Goal: Navigation & Orientation: Find specific page/section

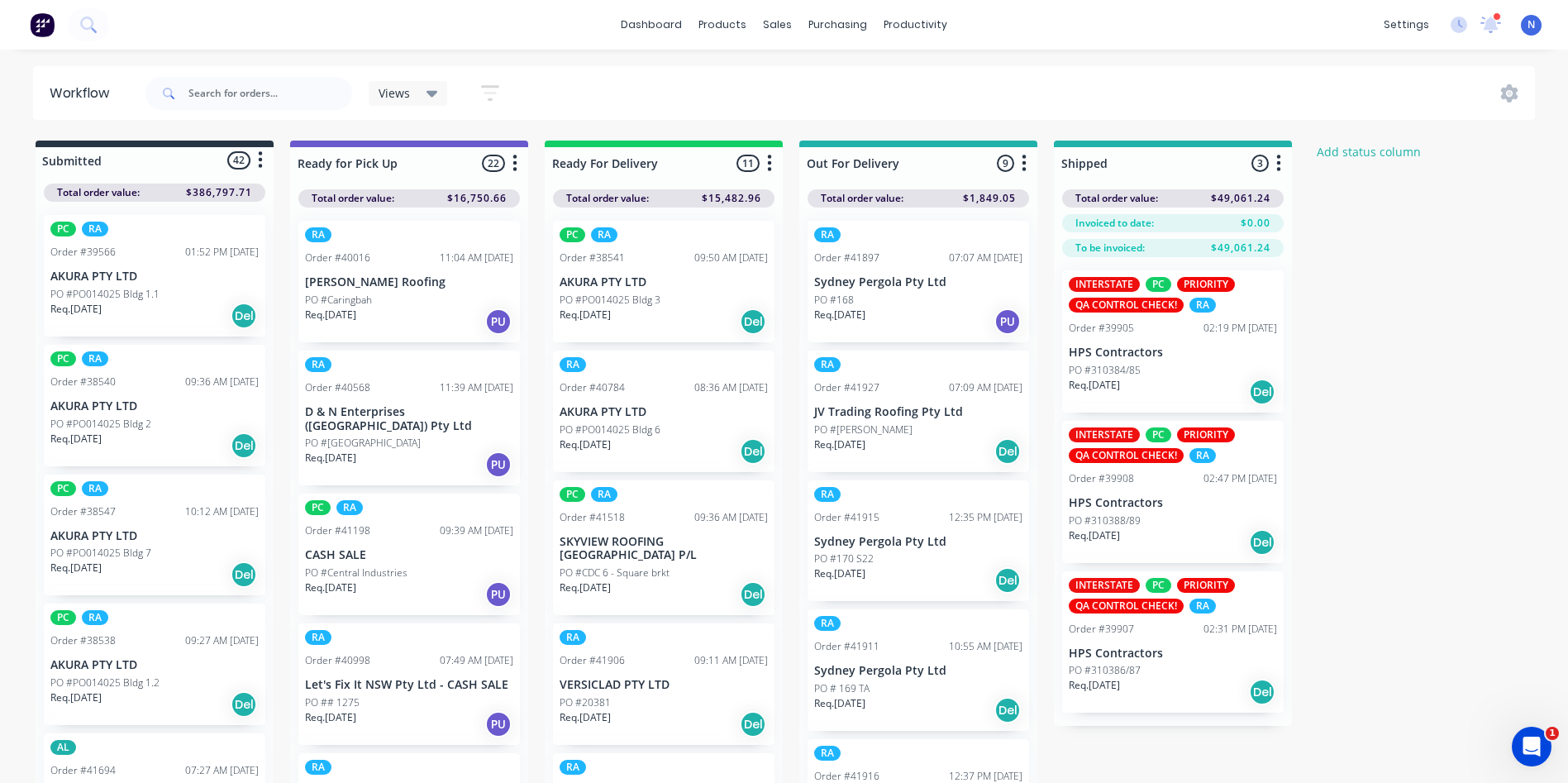
scroll to position [400, 0]
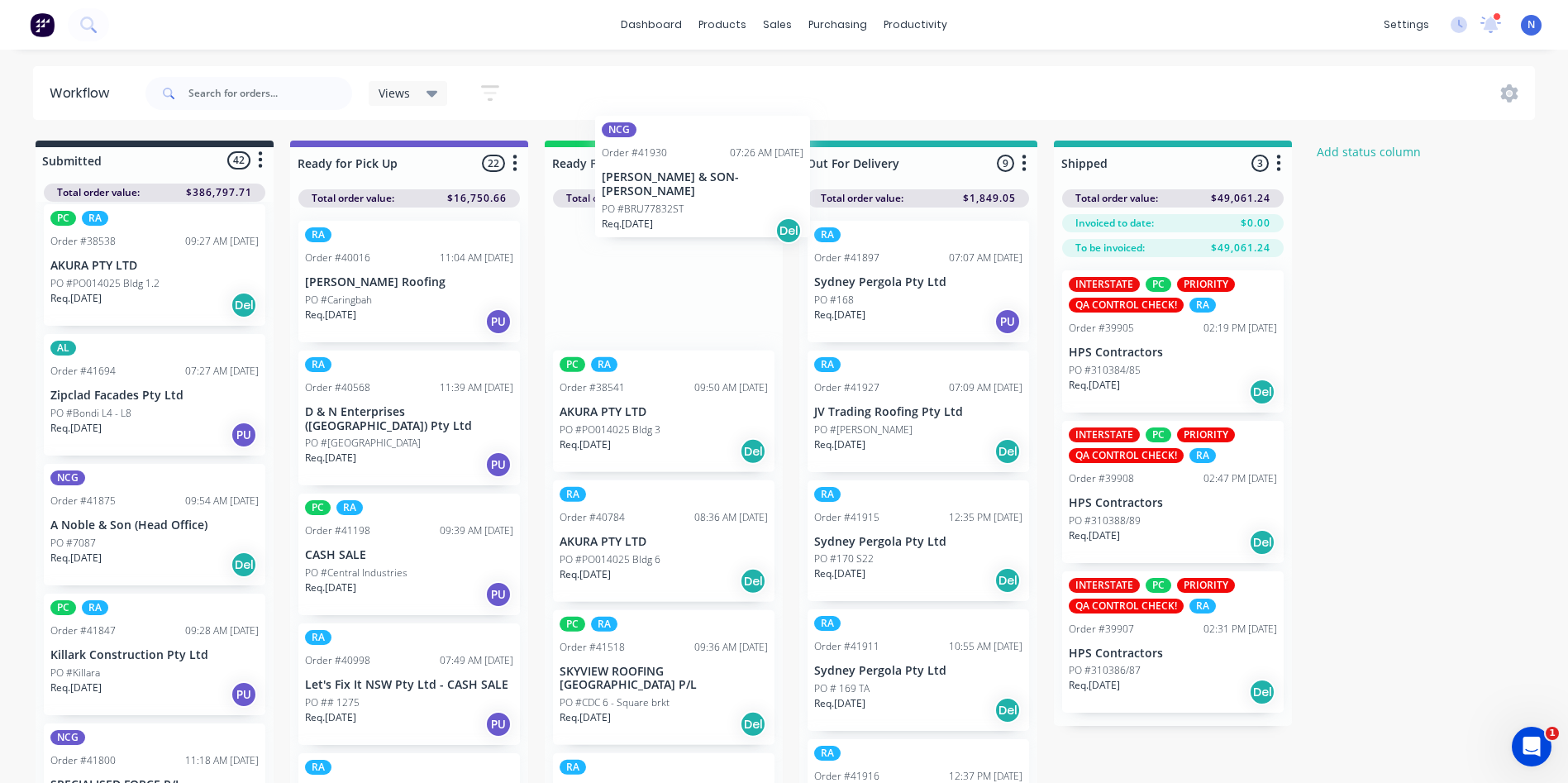
drag, startPoint x: 94, startPoint y: 556, endPoint x: 651, endPoint y: 200, distance: 661.0
click at [651, 200] on div "Submitted 42 Status colour #273444 hex #273444 Save Cancel Summaries Total orde…" at bounding box center [887, 467] width 1798 height 652
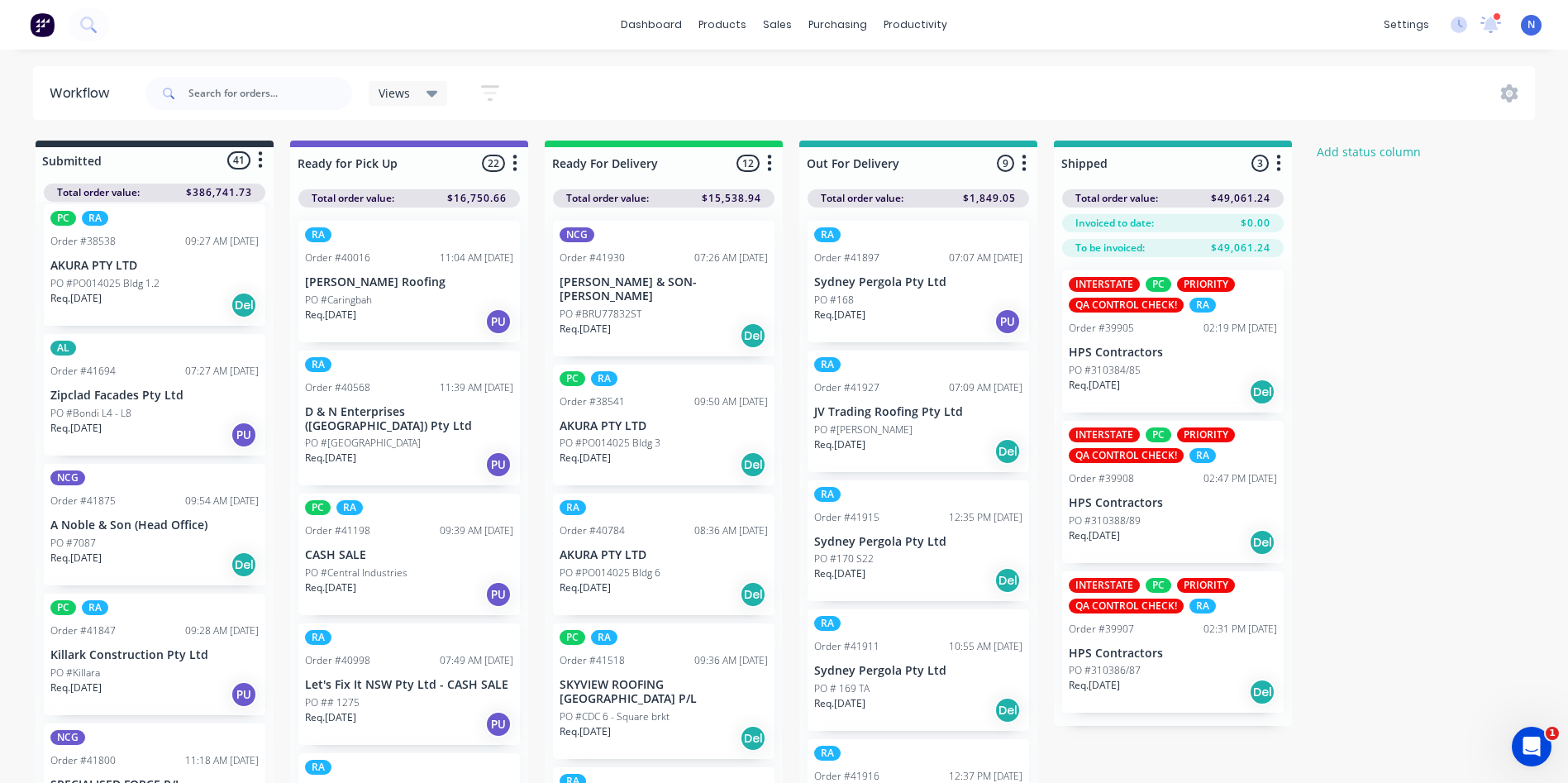
click at [615, 307] on p "PO #BRU77832ST" at bounding box center [600, 314] width 82 height 14
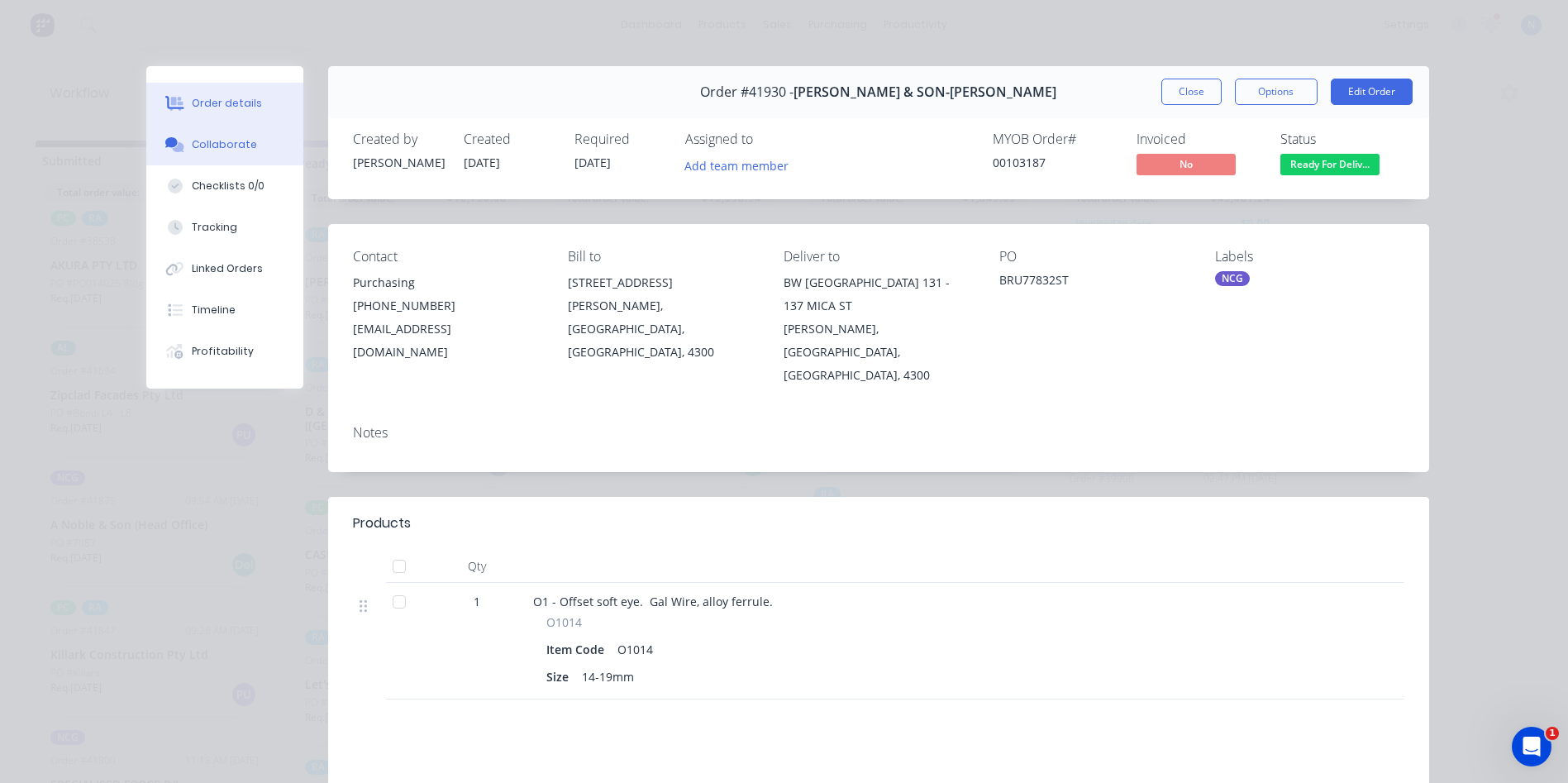
click at [223, 153] on button "Collaborate" at bounding box center [225, 145] width 157 height 42
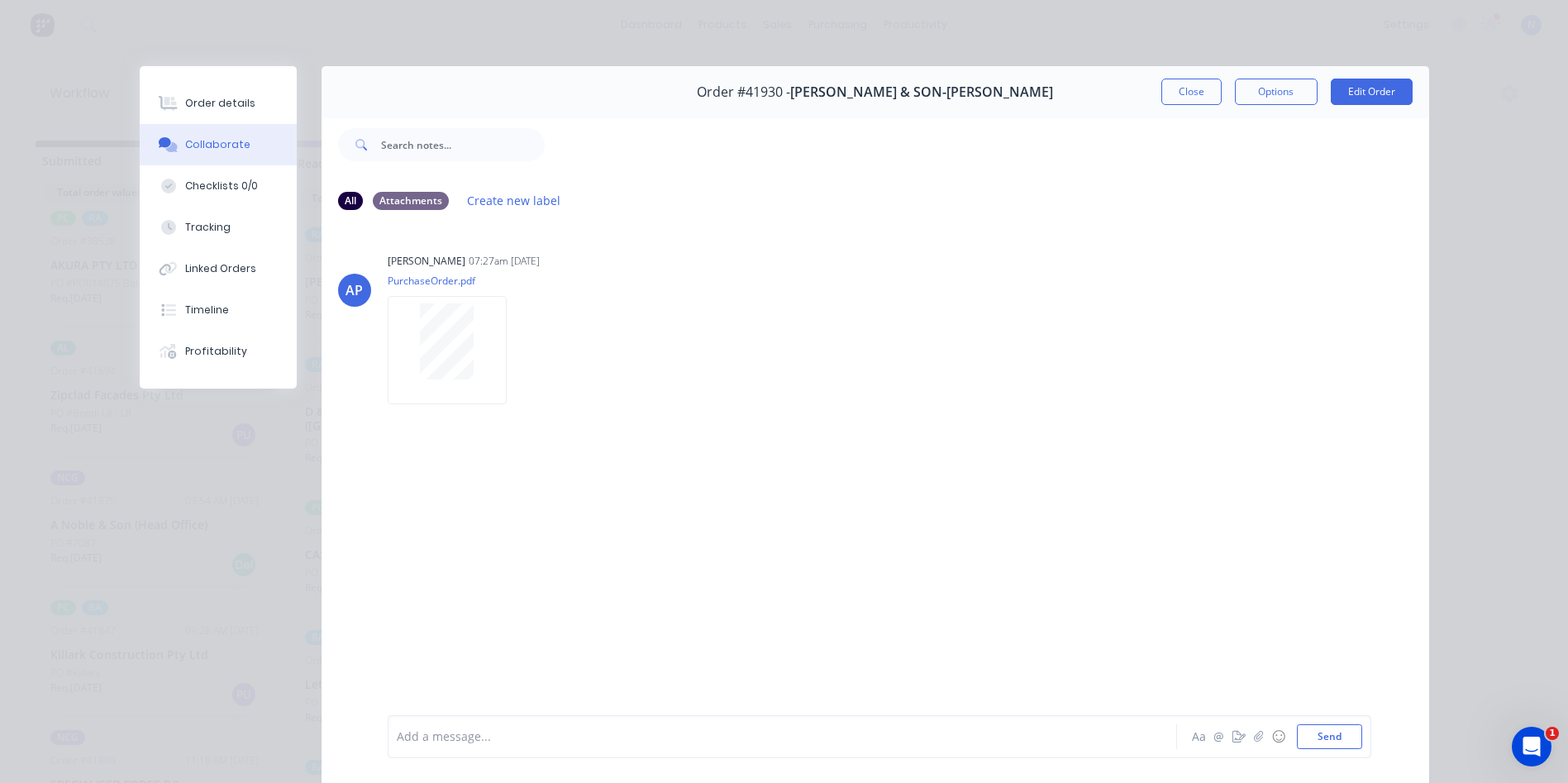
click at [715, 742] on div at bounding box center [759, 737] width 723 height 17
click at [1169, 91] on button "Close" at bounding box center [1191, 91] width 61 height 26
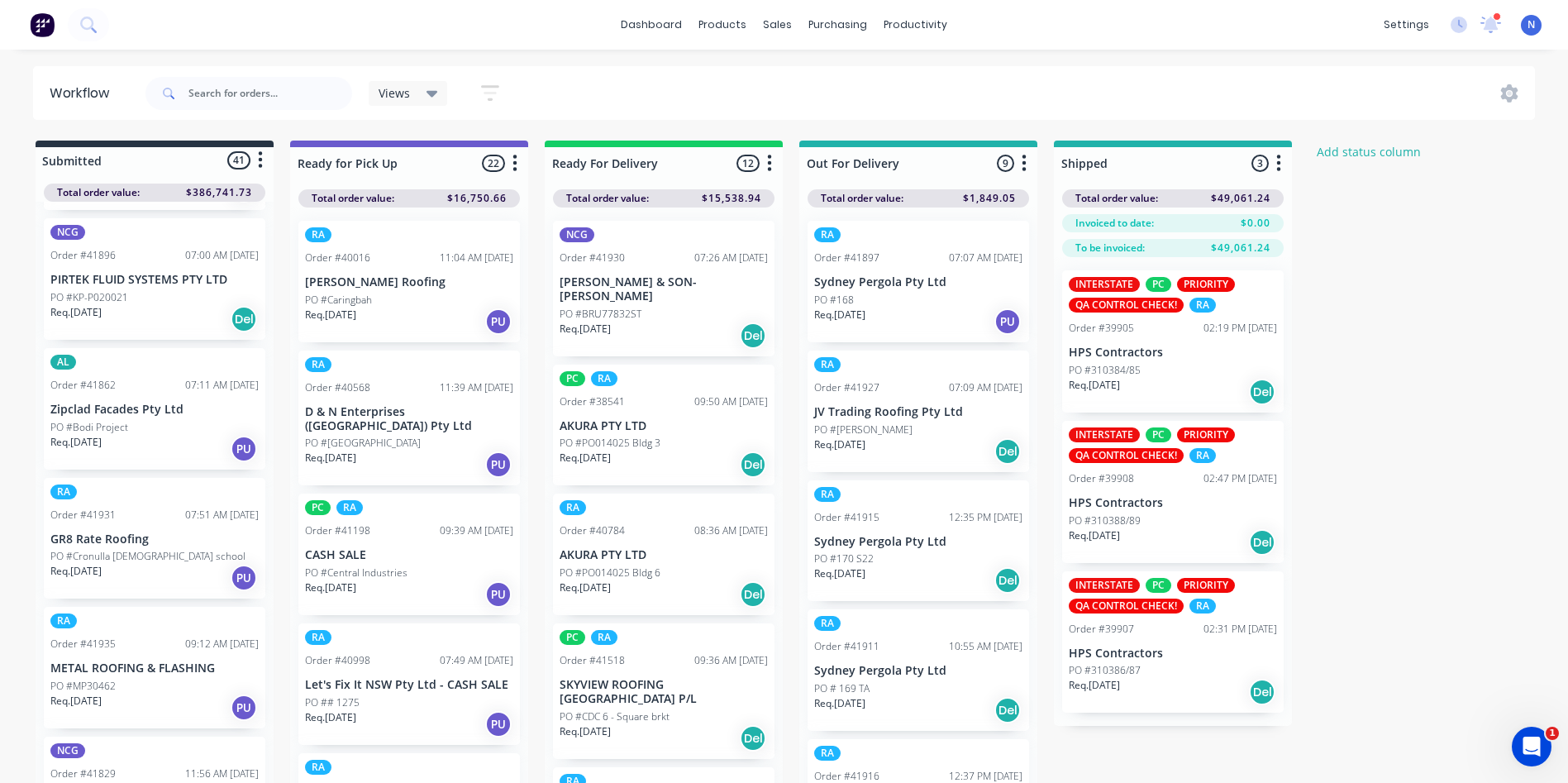
scroll to position [659, 0]
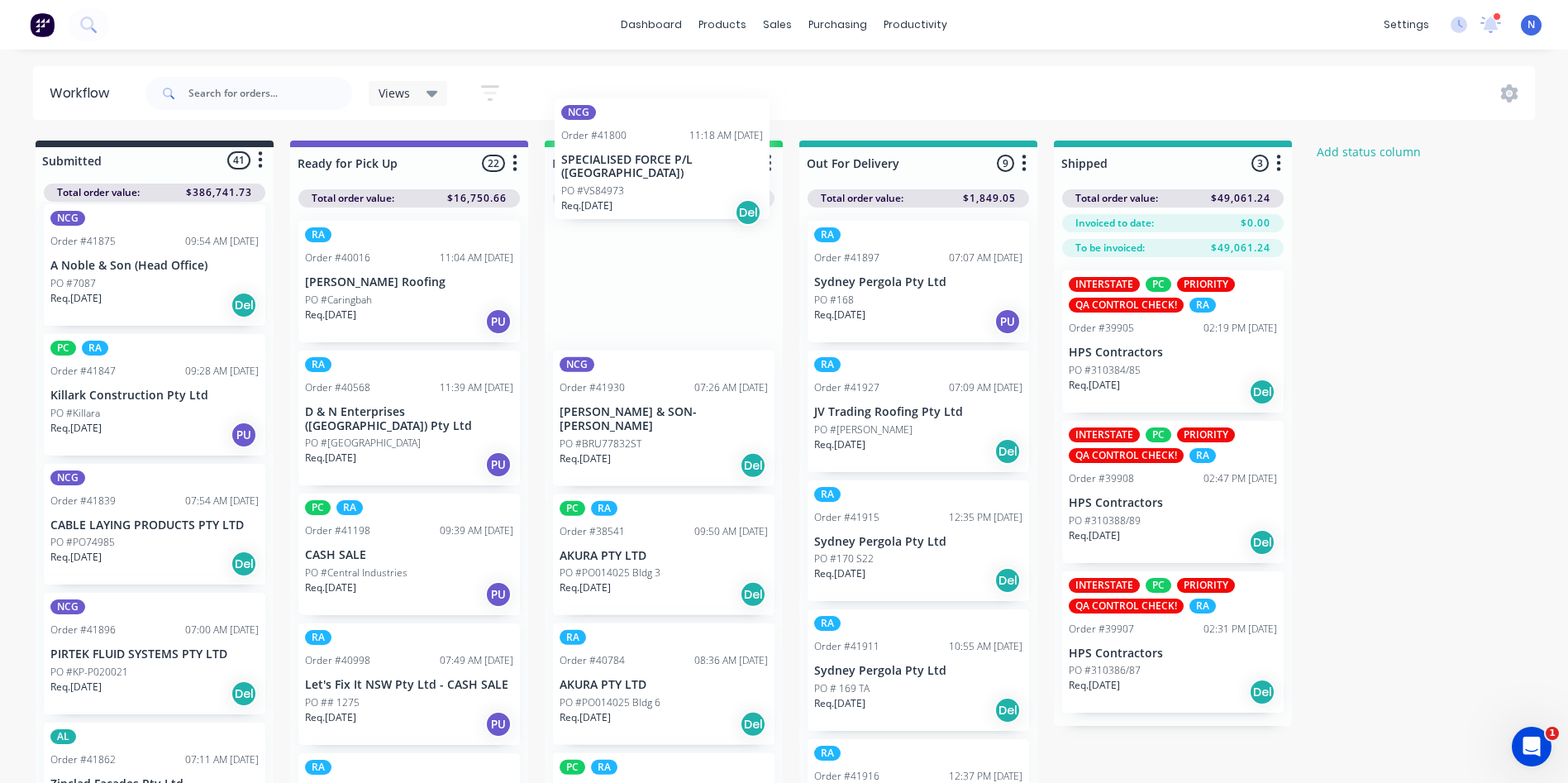
drag, startPoint x: 85, startPoint y: 544, endPoint x: 601, endPoint y: 177, distance: 633.2
click at [601, 177] on div "Submitted 41 Status colour #273444 hex #273444 Save Cancel Summaries Total orde…" at bounding box center [887, 467] width 1798 height 652
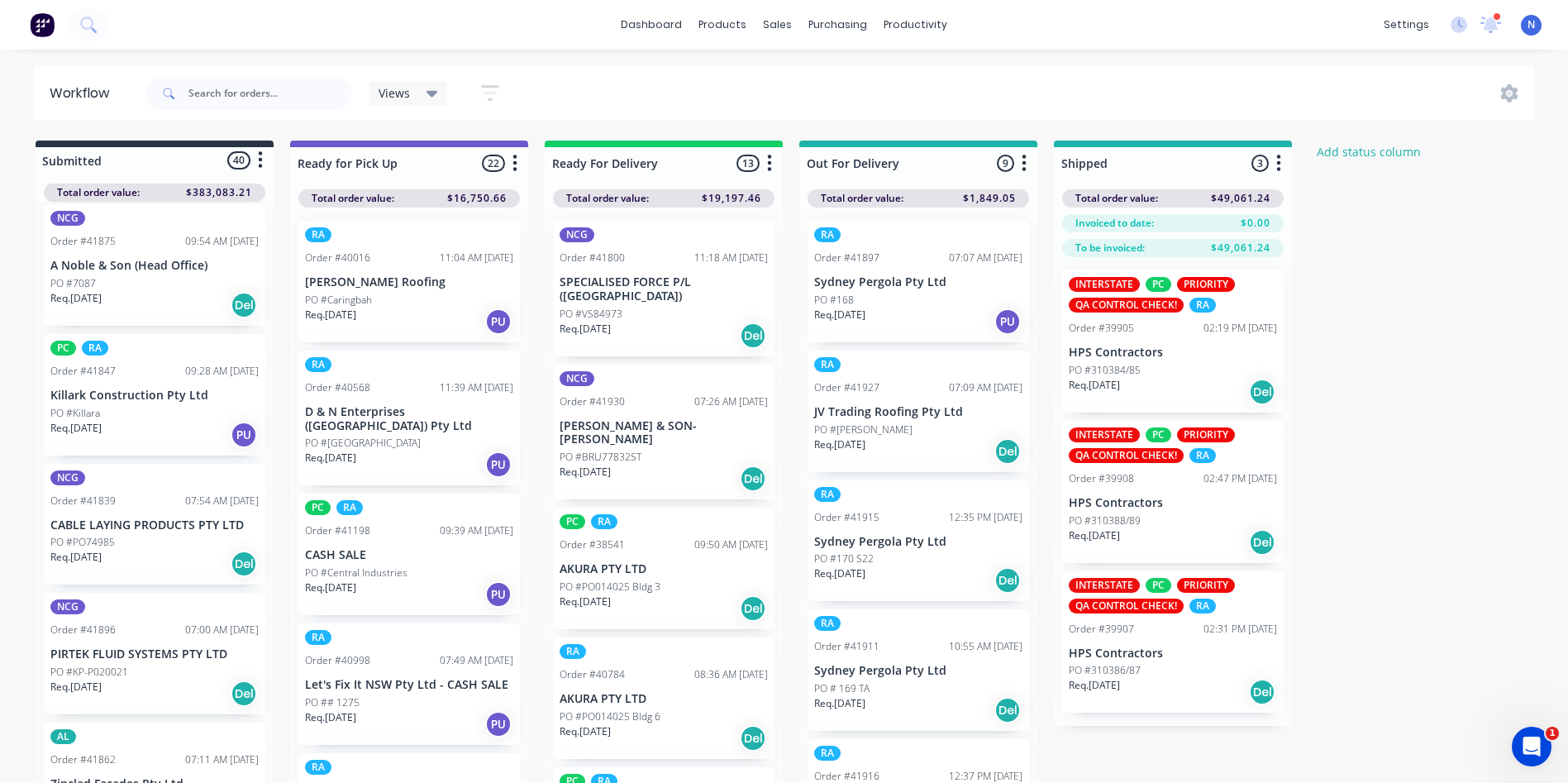
click at [605, 322] on p "Req. [DATE]" at bounding box center [585, 329] width 52 height 14
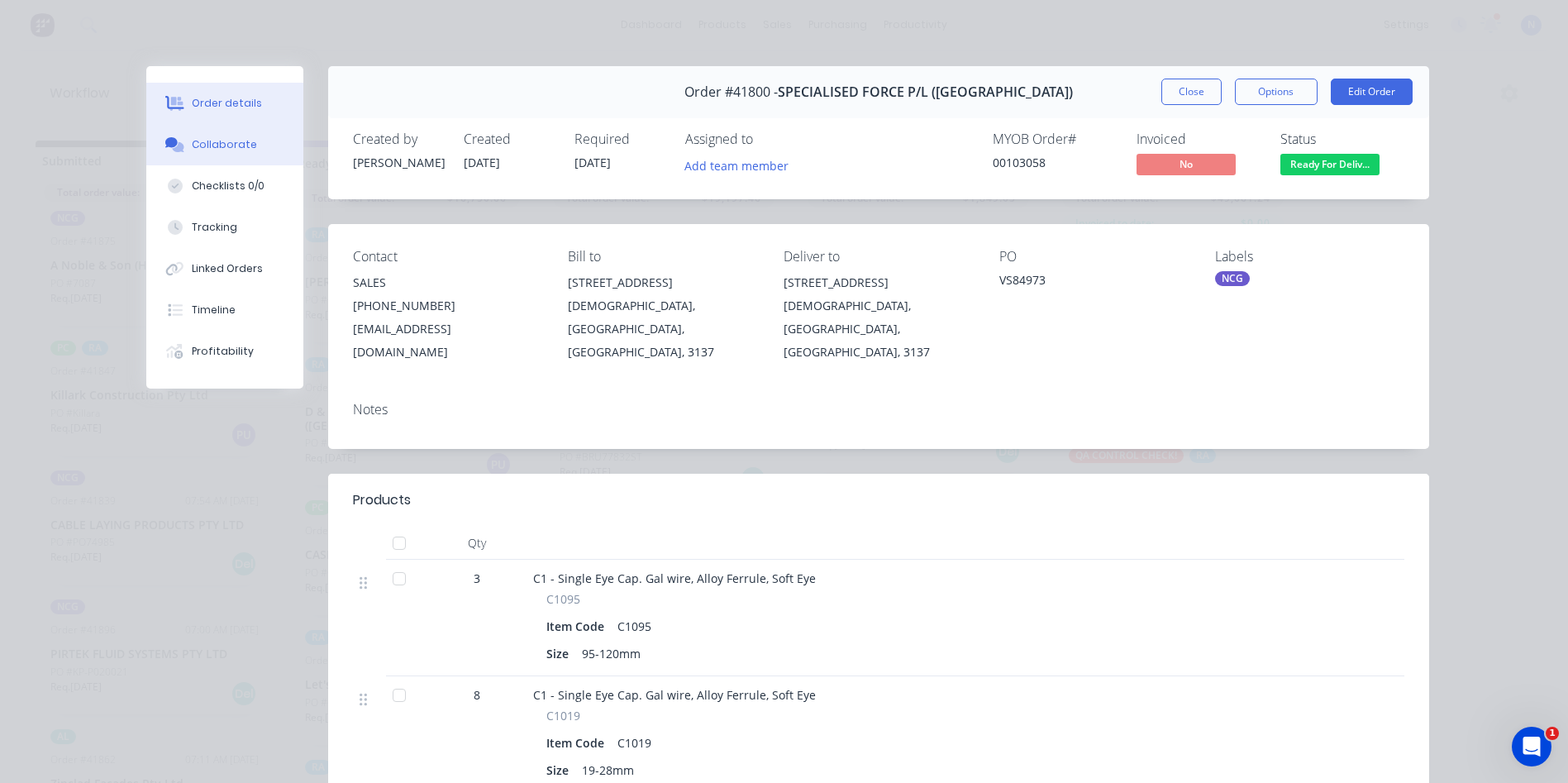
click at [257, 158] on button "Collaborate" at bounding box center [225, 145] width 157 height 42
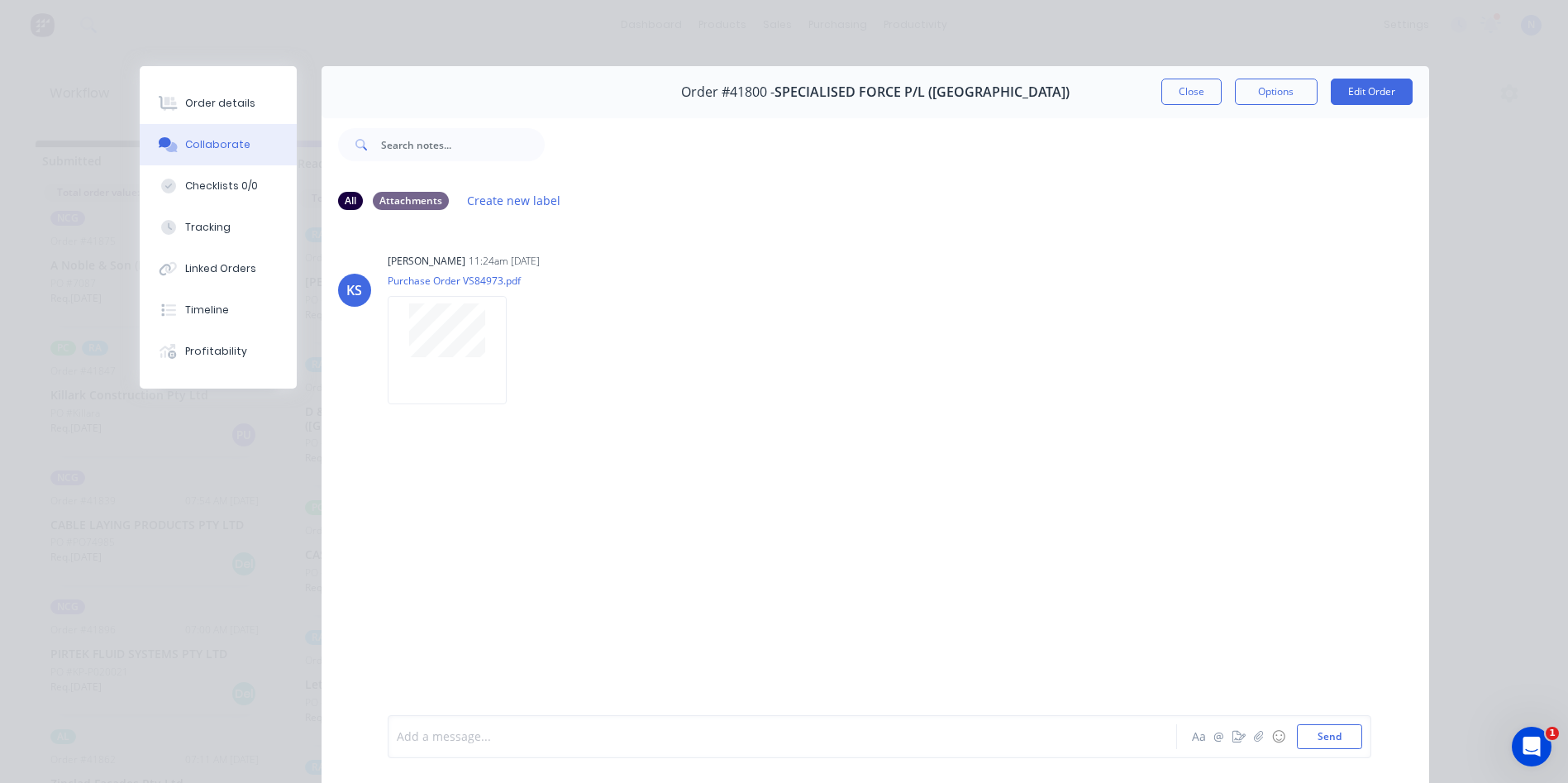
click at [785, 737] on div at bounding box center [759, 737] width 723 height 17
click at [1180, 82] on button "Close" at bounding box center [1191, 91] width 61 height 26
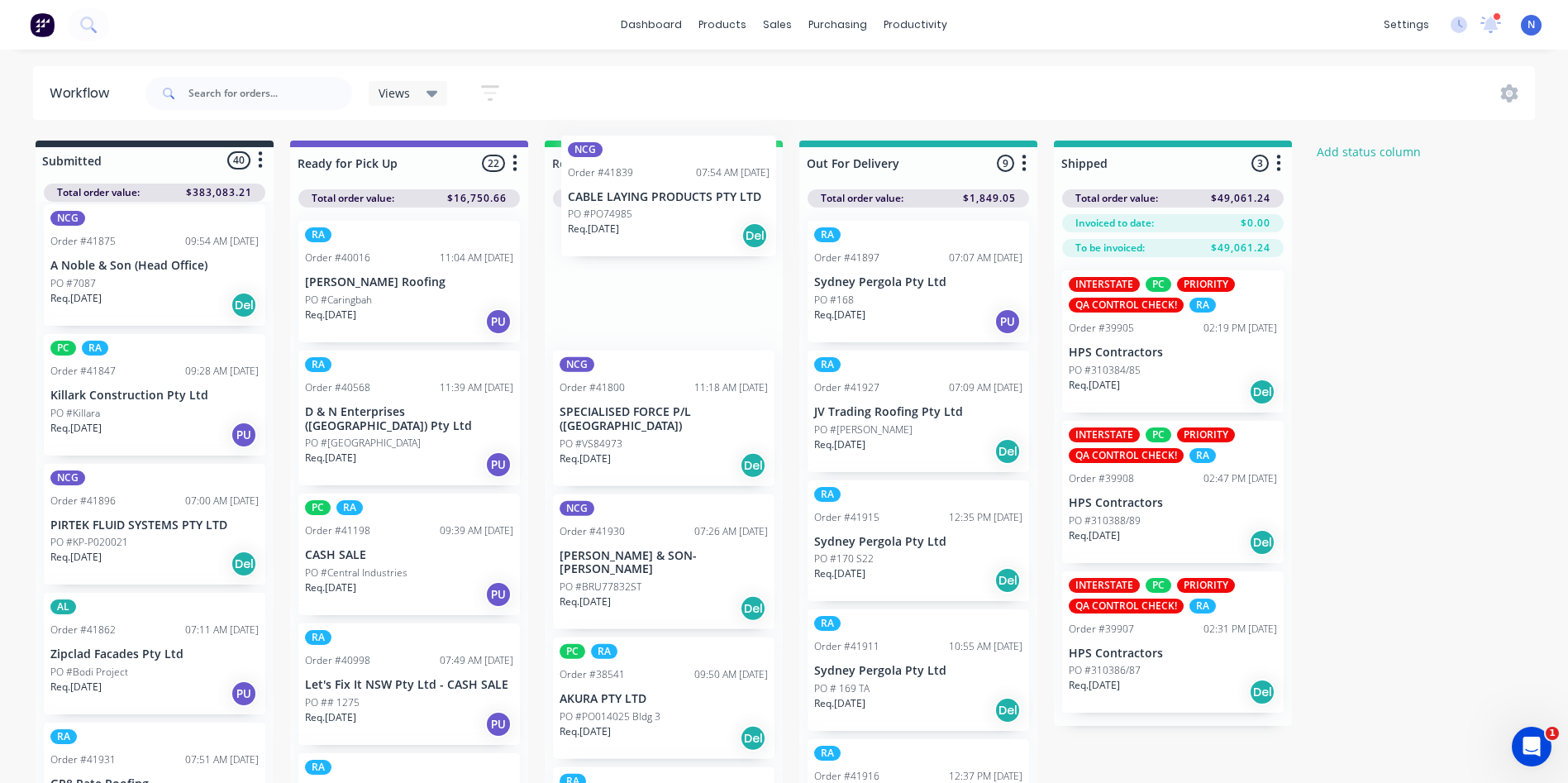
drag, startPoint x: 96, startPoint y: 550, endPoint x: 617, endPoint y: 219, distance: 617.3
click at [617, 219] on div "Submitted 40 Status colour #273444 hex #273444 Save Cancel Summaries Total orde…" at bounding box center [887, 467] width 1798 height 652
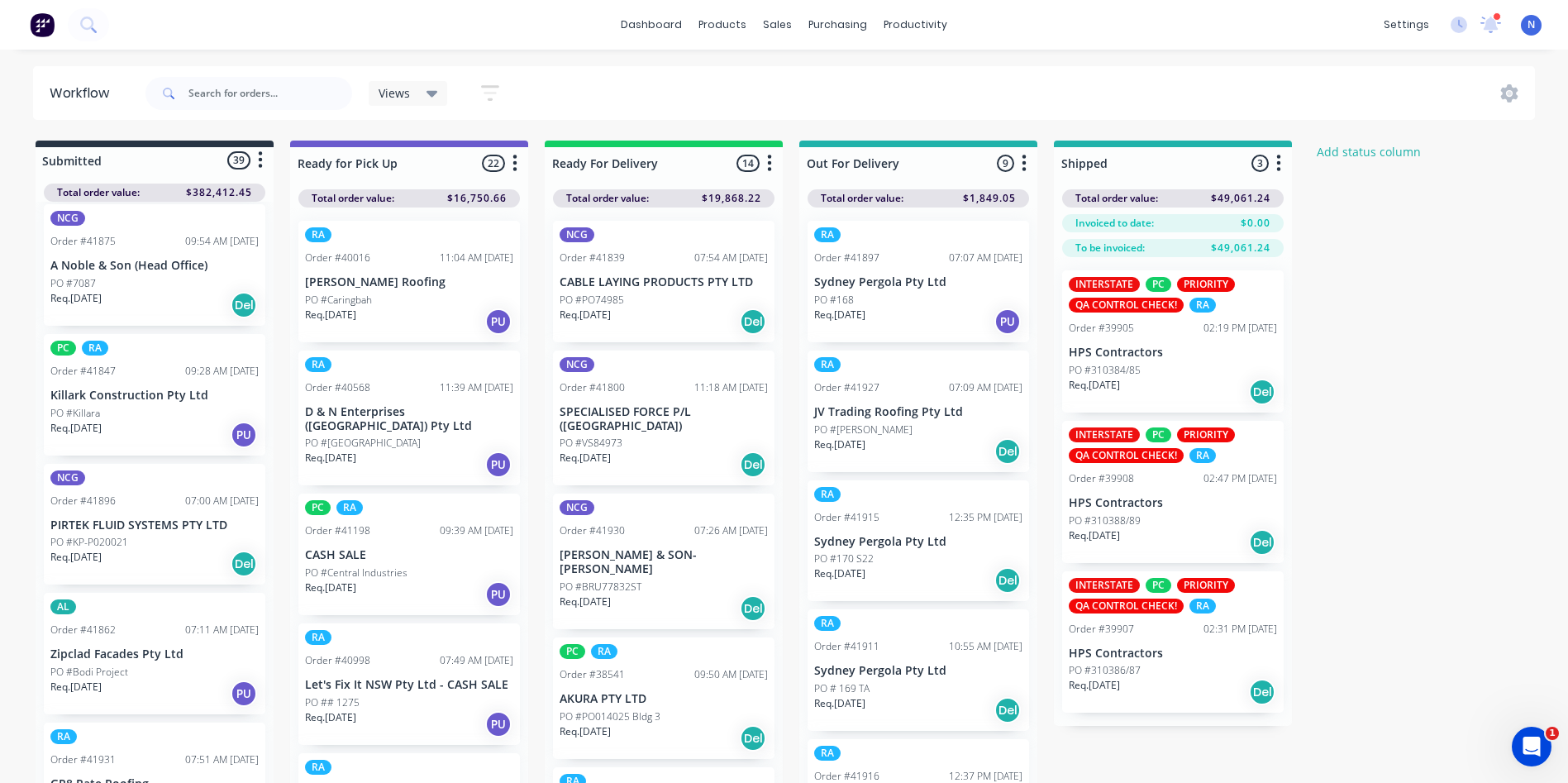
click at [610, 306] on p "PO #PO74985" at bounding box center [591, 300] width 64 height 14
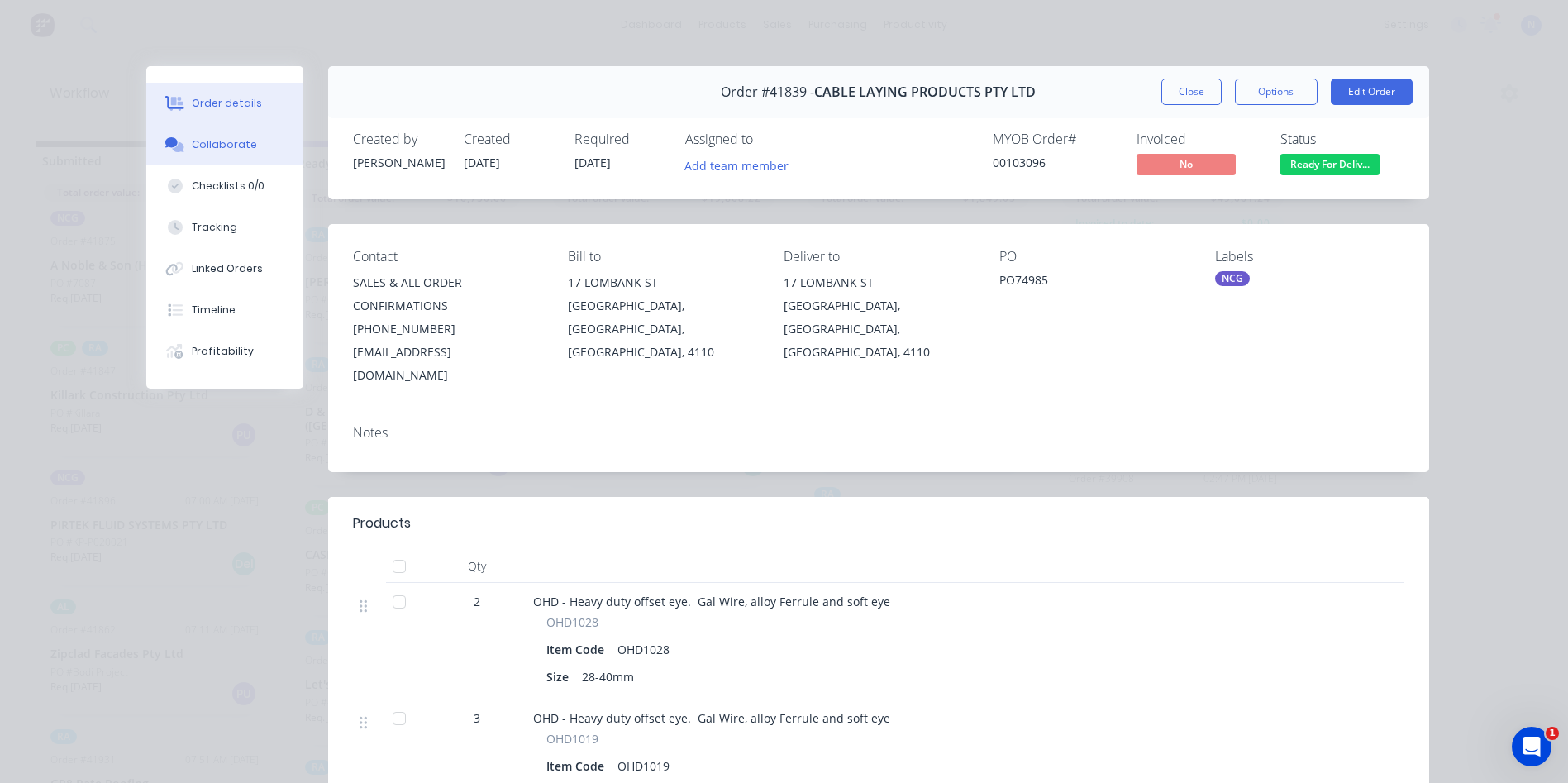
click at [228, 143] on div "Collaborate" at bounding box center [224, 145] width 65 height 14
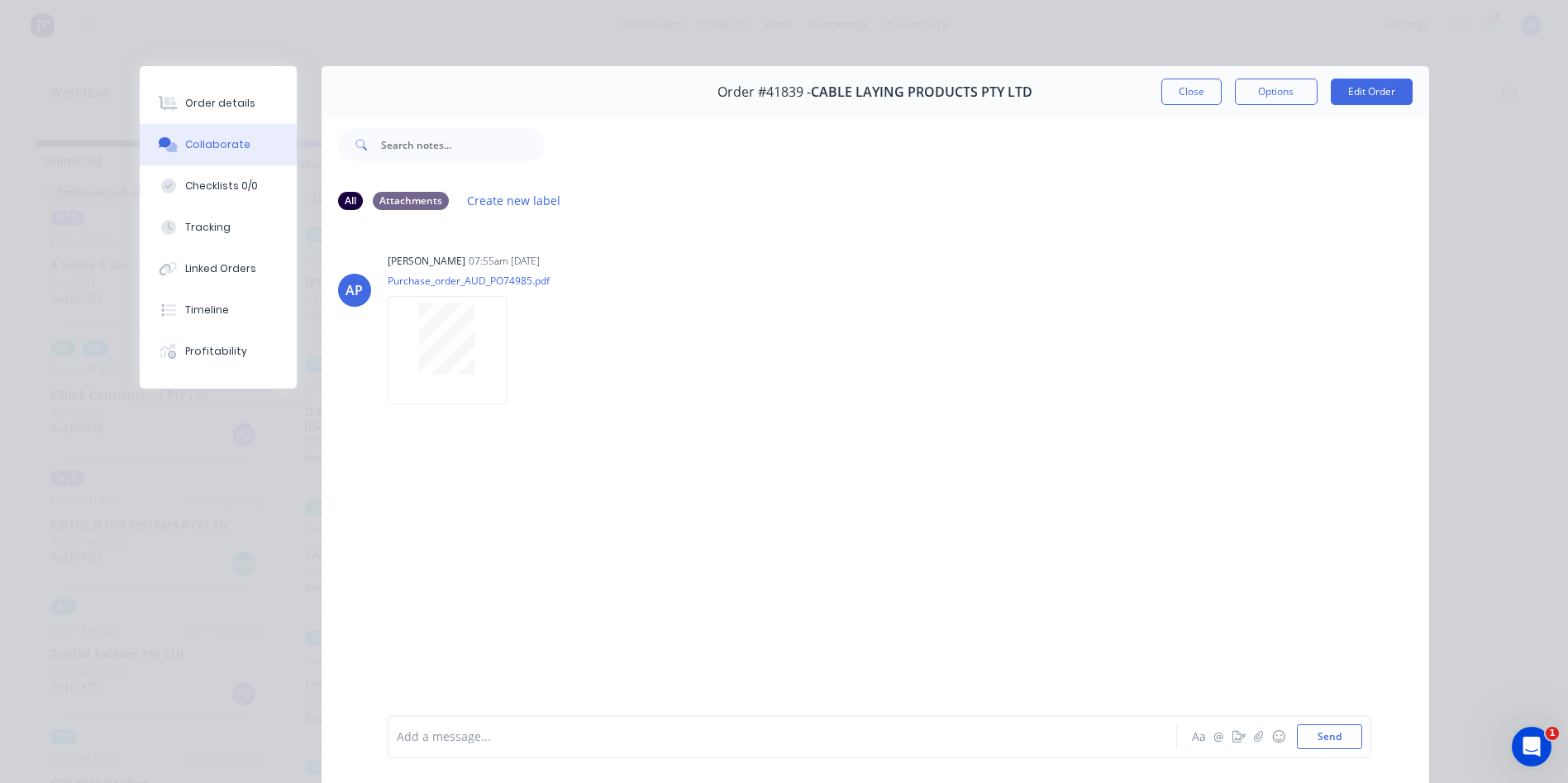
click at [784, 752] on div "Add a message... Aa @ ☺ Send" at bounding box center [879, 737] width 984 height 43
click at [784, 738] on div at bounding box center [759, 737] width 723 height 17
click at [1190, 85] on button "Close" at bounding box center [1191, 91] width 61 height 26
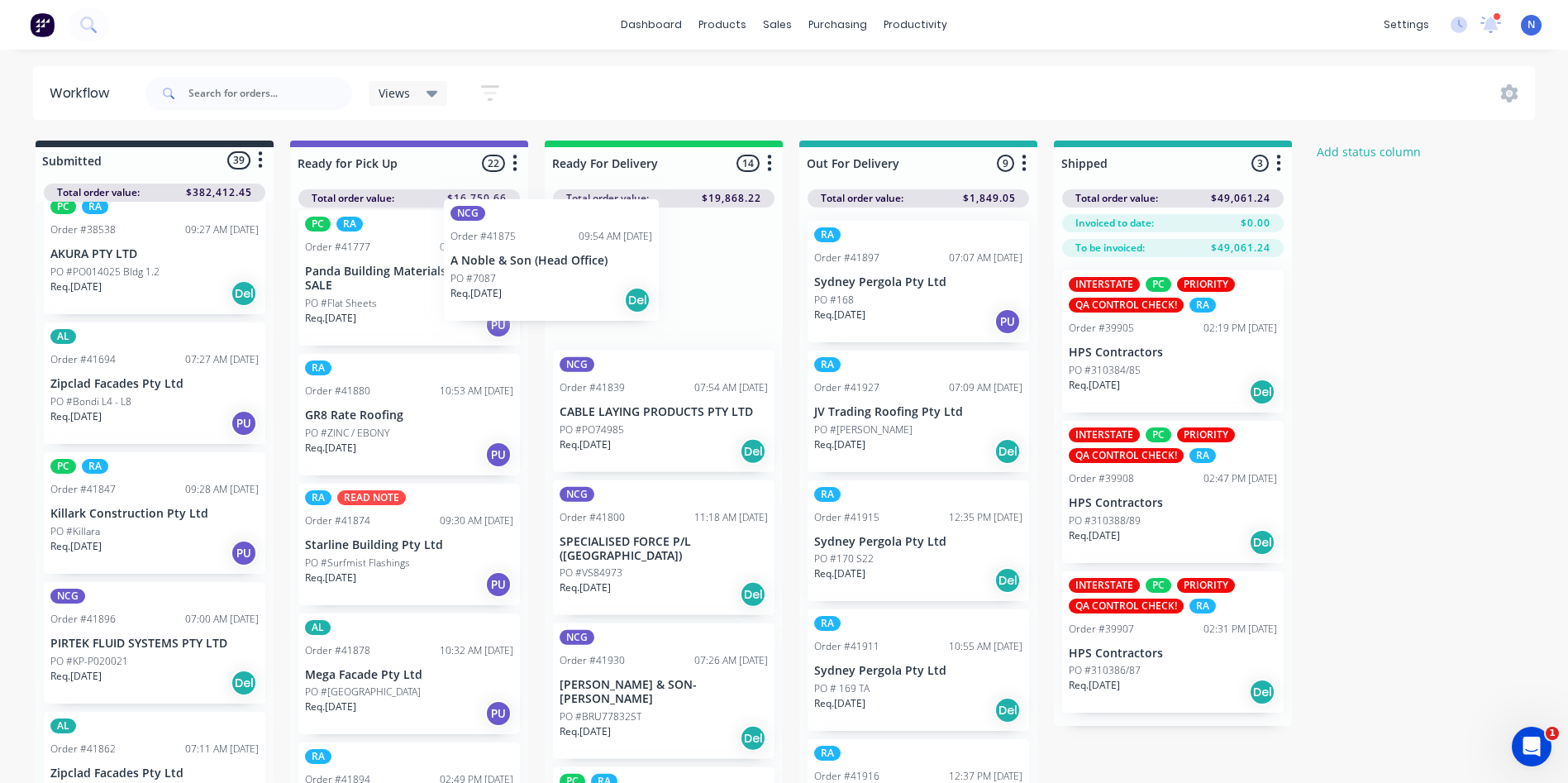
scroll to position [1566, 0]
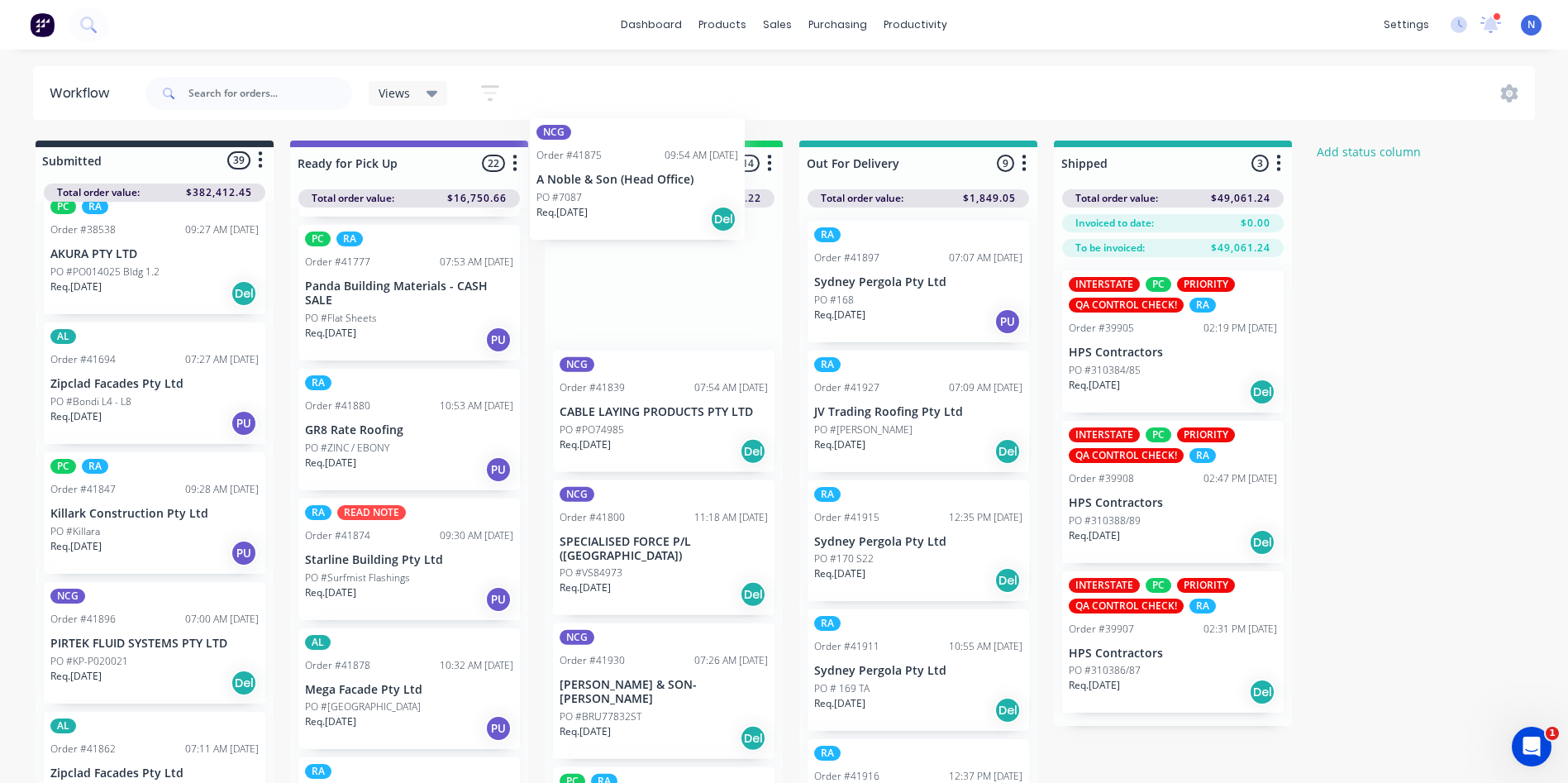
drag, startPoint x: 97, startPoint y: 529, endPoint x: 595, endPoint y: 187, distance: 604.1
click at [595, 187] on div "Submitted 39 Status colour #273444 hex #273444 Save Cancel Summaries Total orde…" at bounding box center [887, 467] width 1798 height 652
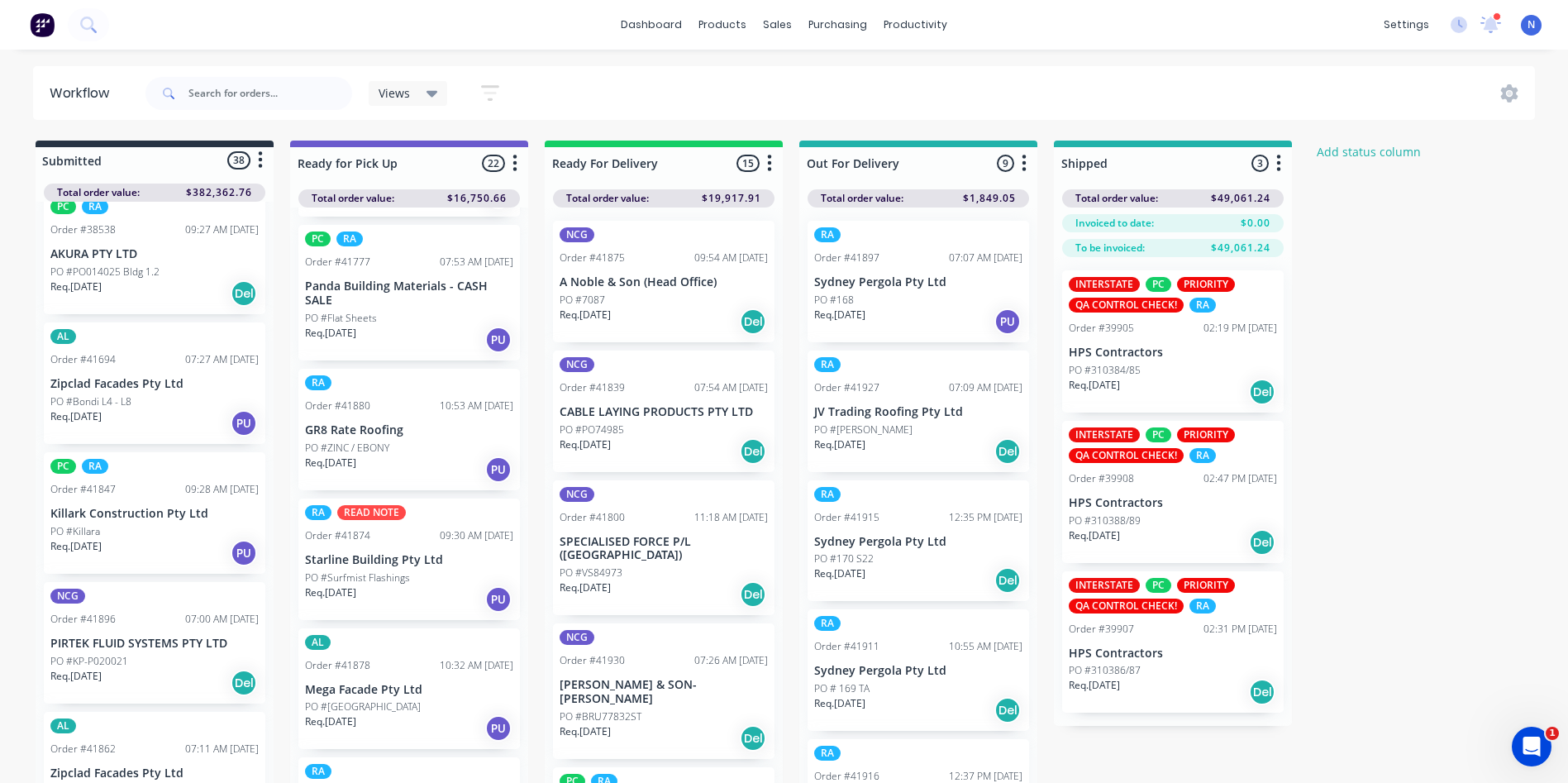
click at [617, 295] on div "PO #7087" at bounding box center [663, 300] width 209 height 14
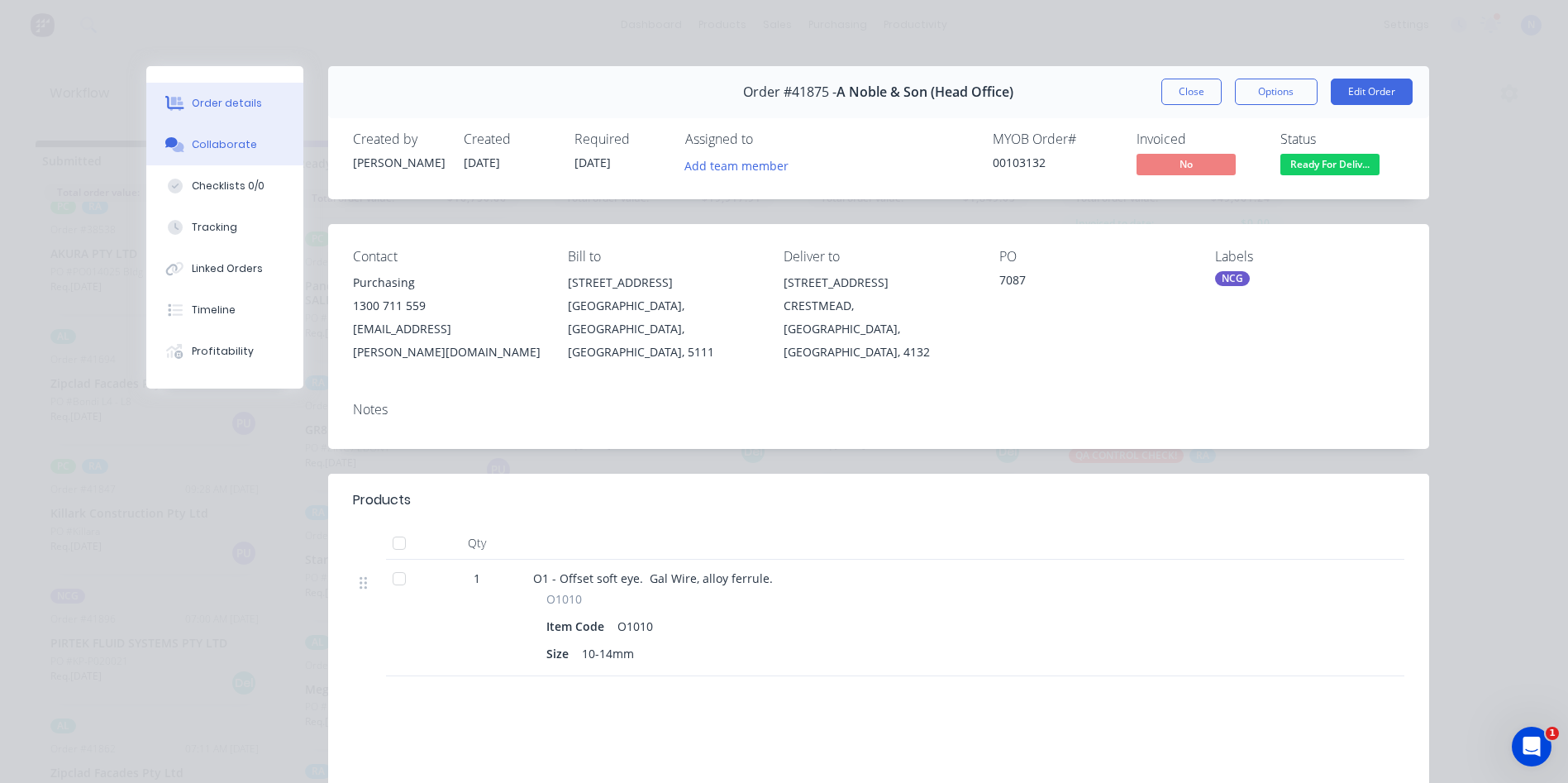
click at [233, 146] on div "Collaborate" at bounding box center [224, 145] width 65 height 14
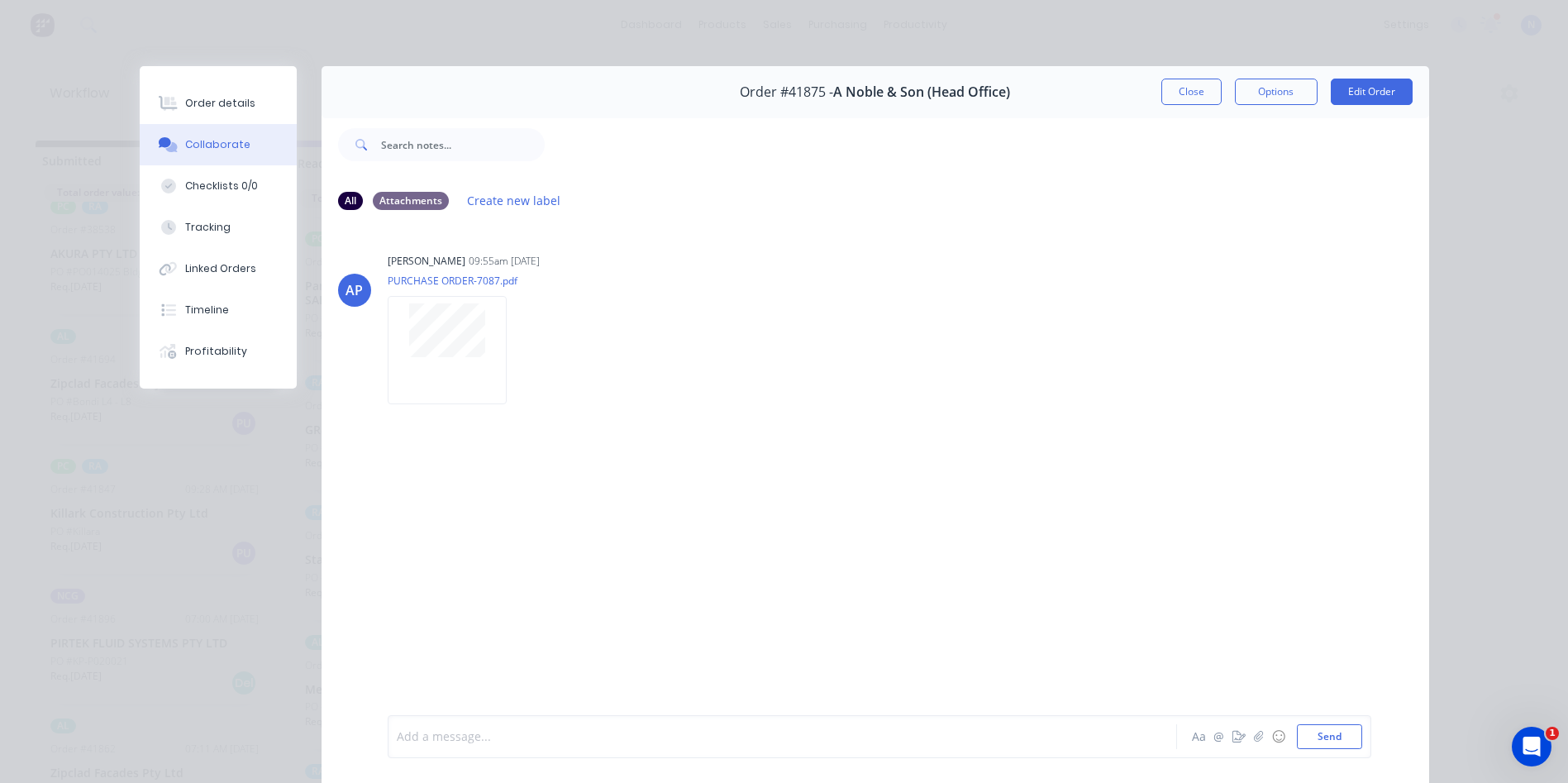
click at [530, 741] on div at bounding box center [759, 737] width 723 height 17
click at [1172, 94] on button "Close" at bounding box center [1191, 91] width 61 height 26
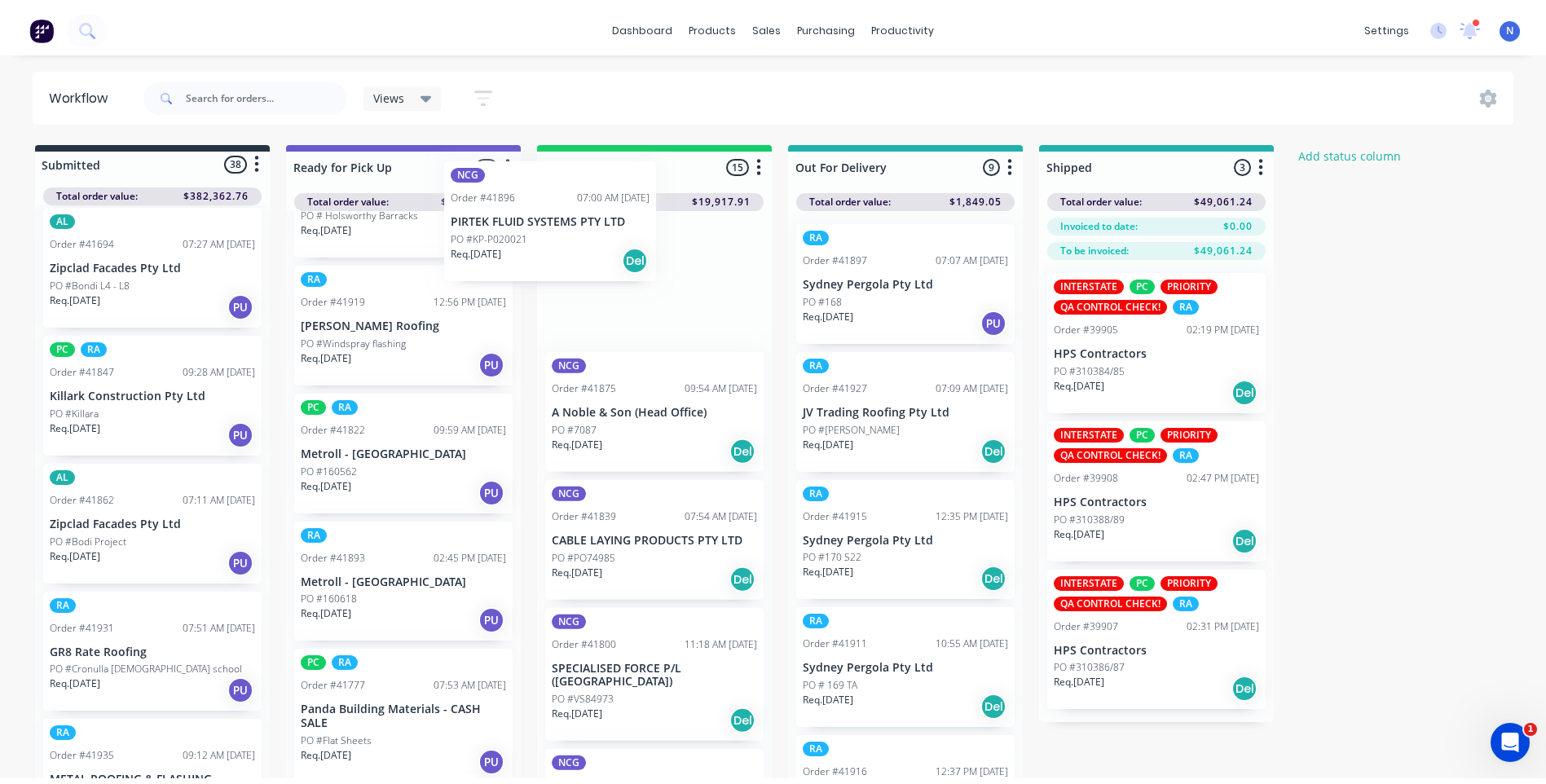
scroll to position [1066, 0]
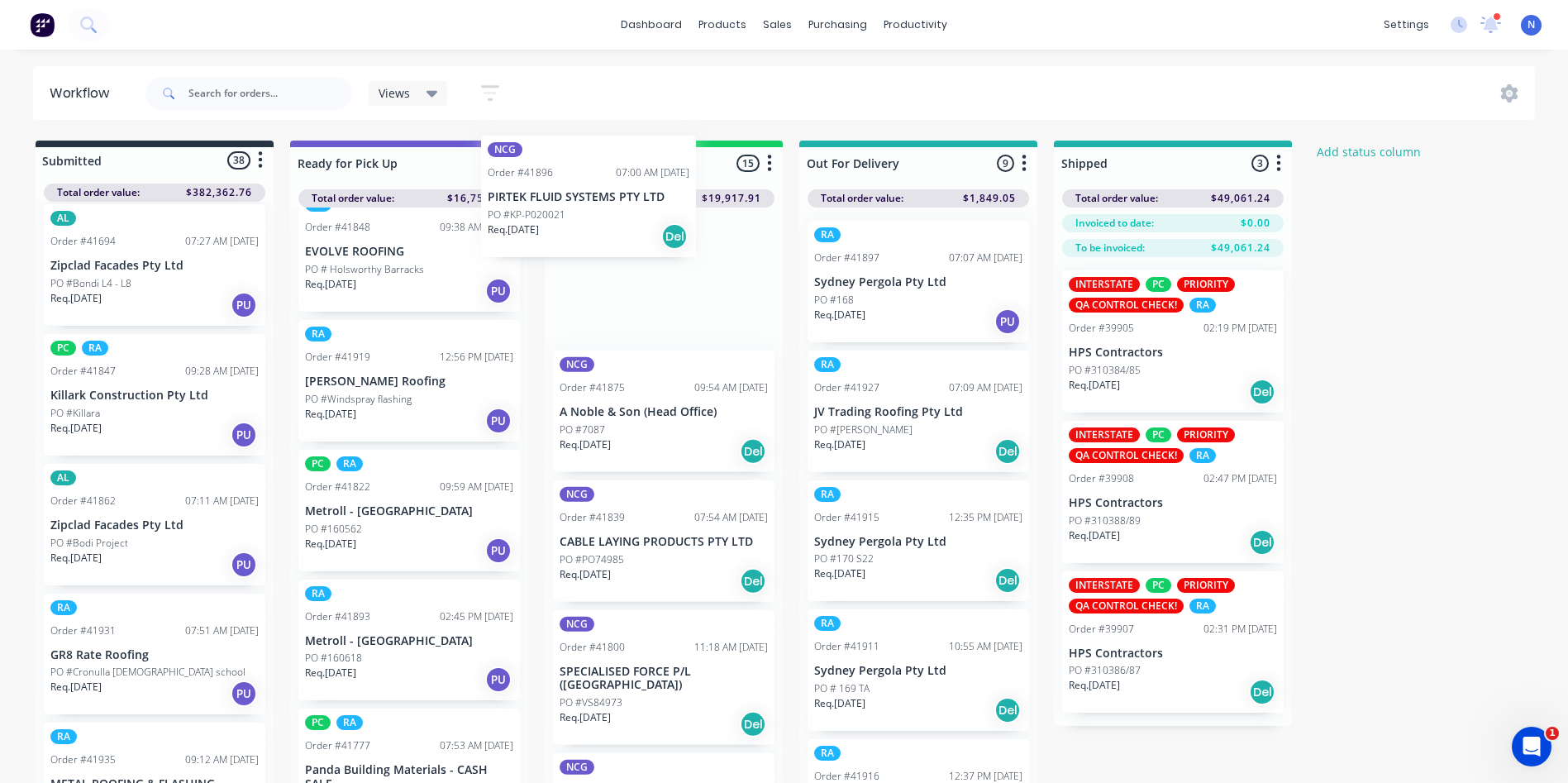
drag, startPoint x: 91, startPoint y: 561, endPoint x: 535, endPoint y: 223, distance: 558.0
click at [535, 223] on div "Submitted 38 Status colour #273444 hex #273444 Save Cancel Summaries Total orde…" at bounding box center [887, 467] width 1798 height 652
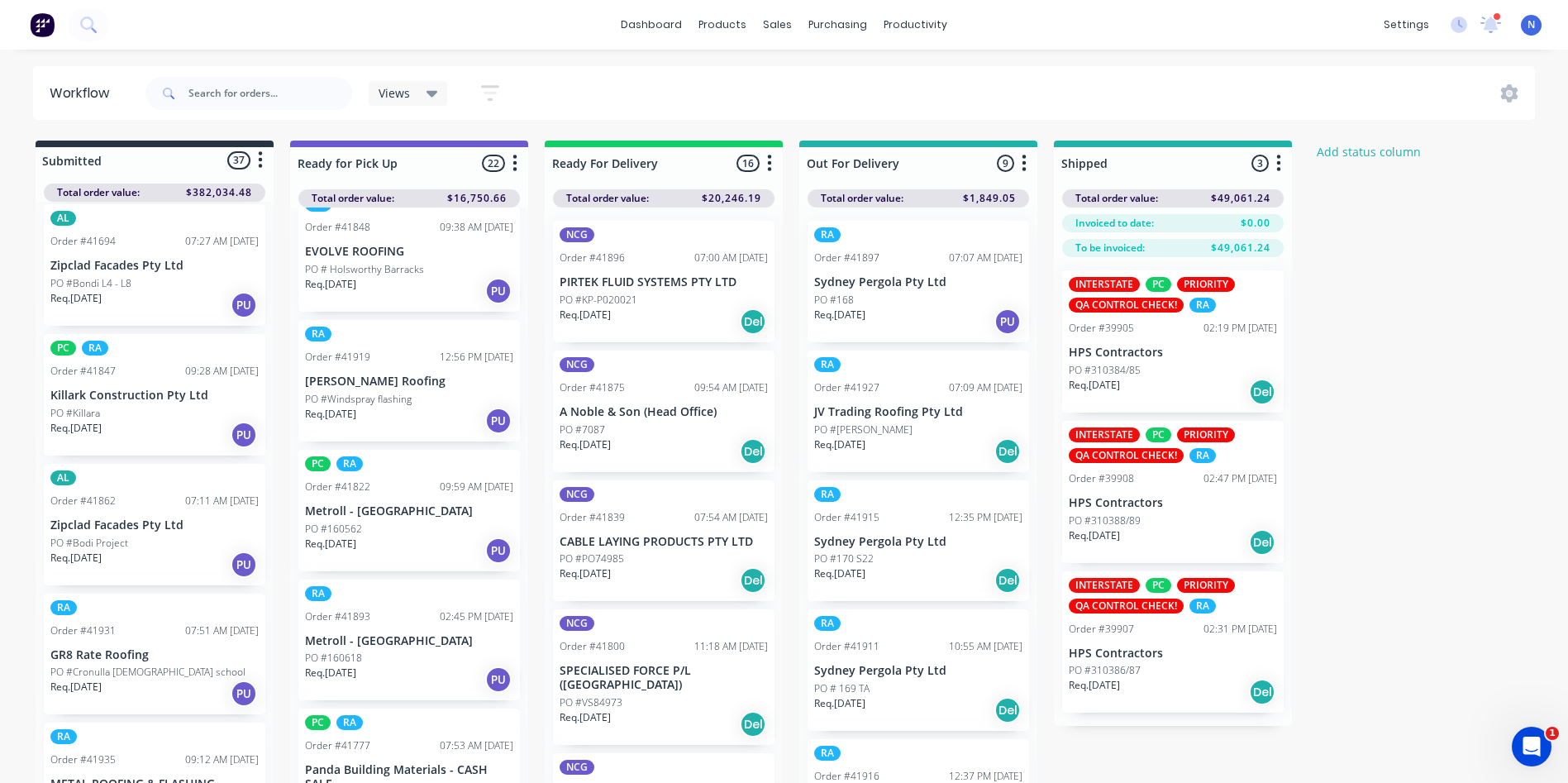
click at [581, 294] on p "PO #KP-P020021" at bounding box center [598, 300] width 78 height 14
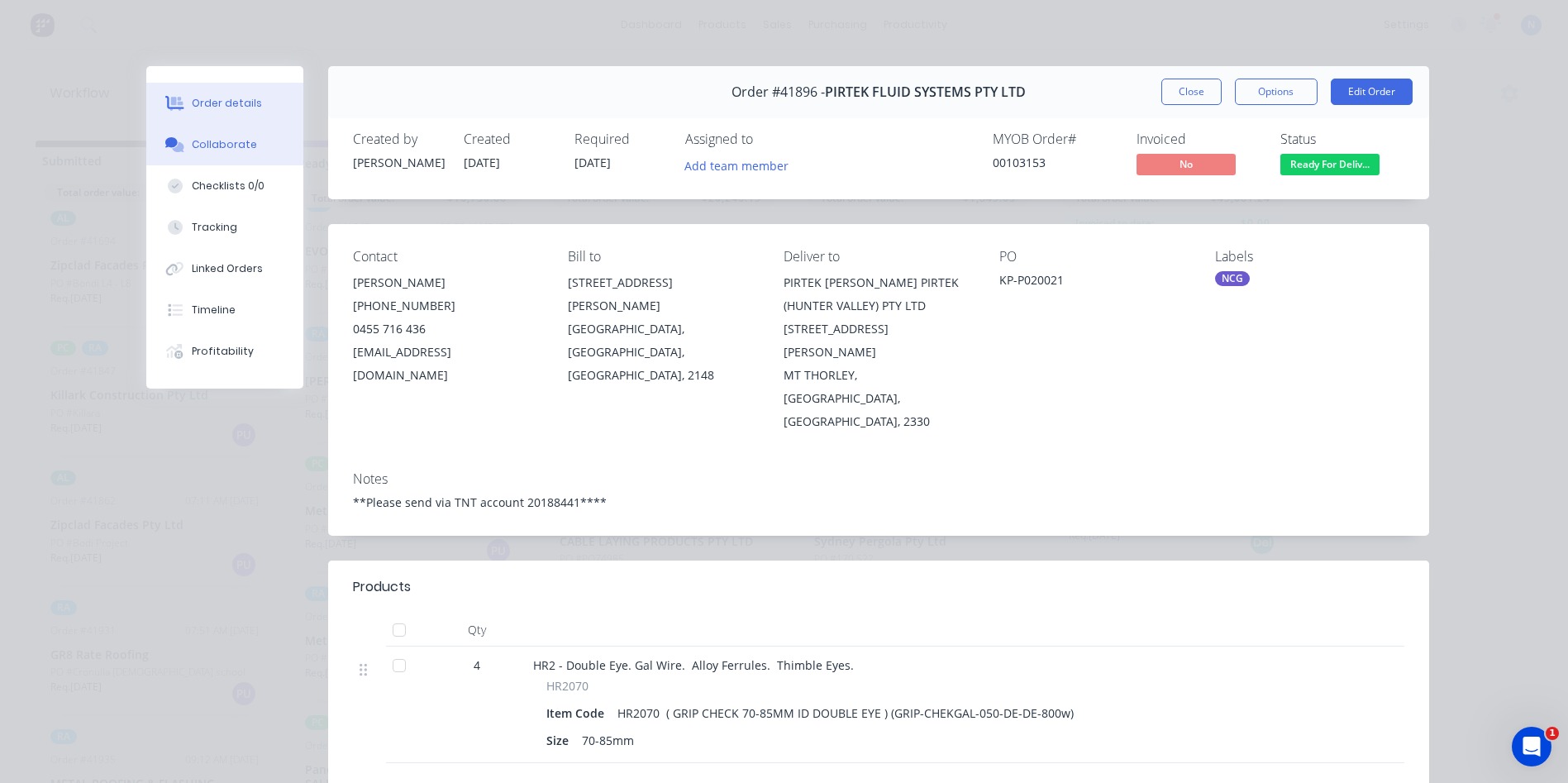
click at [199, 150] on div "Collaborate" at bounding box center [224, 145] width 65 height 14
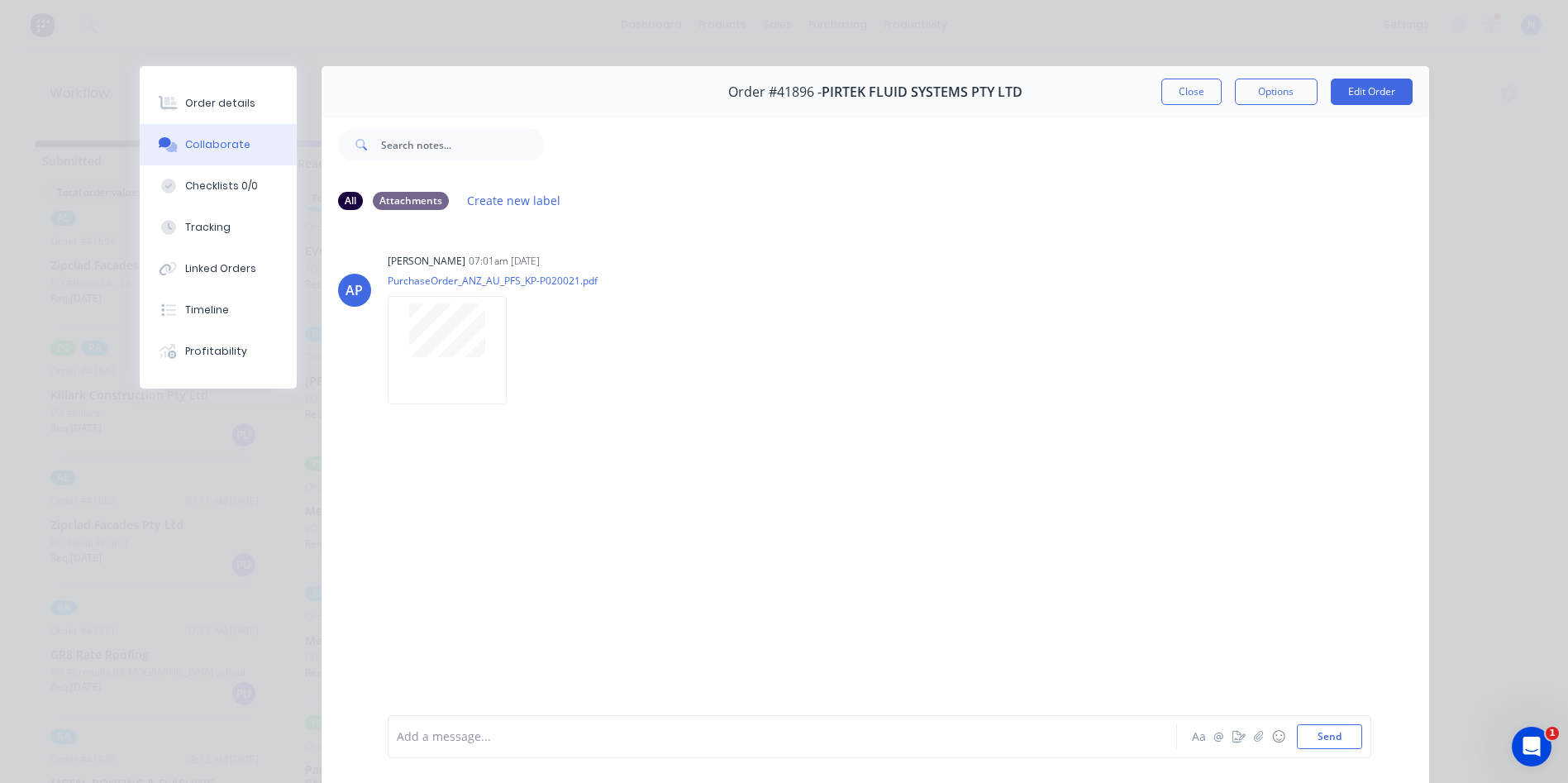
click at [465, 735] on div at bounding box center [759, 737] width 723 height 17
click at [1189, 93] on button "Close" at bounding box center [1191, 91] width 61 height 26
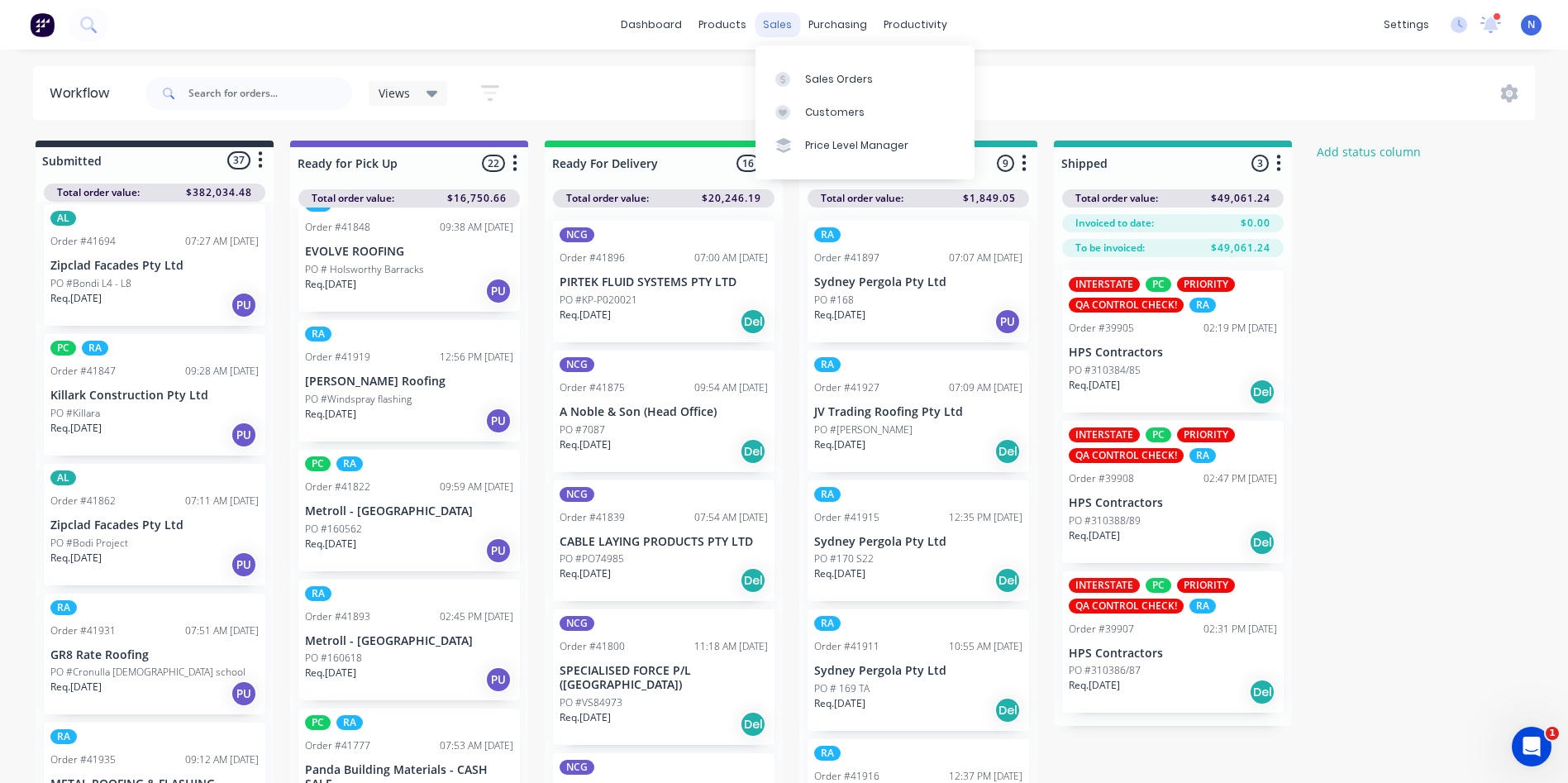
click at [779, 20] on div "sales" at bounding box center [777, 24] width 45 height 24
click at [814, 88] on link "Sales Orders" at bounding box center [865, 79] width 219 height 33
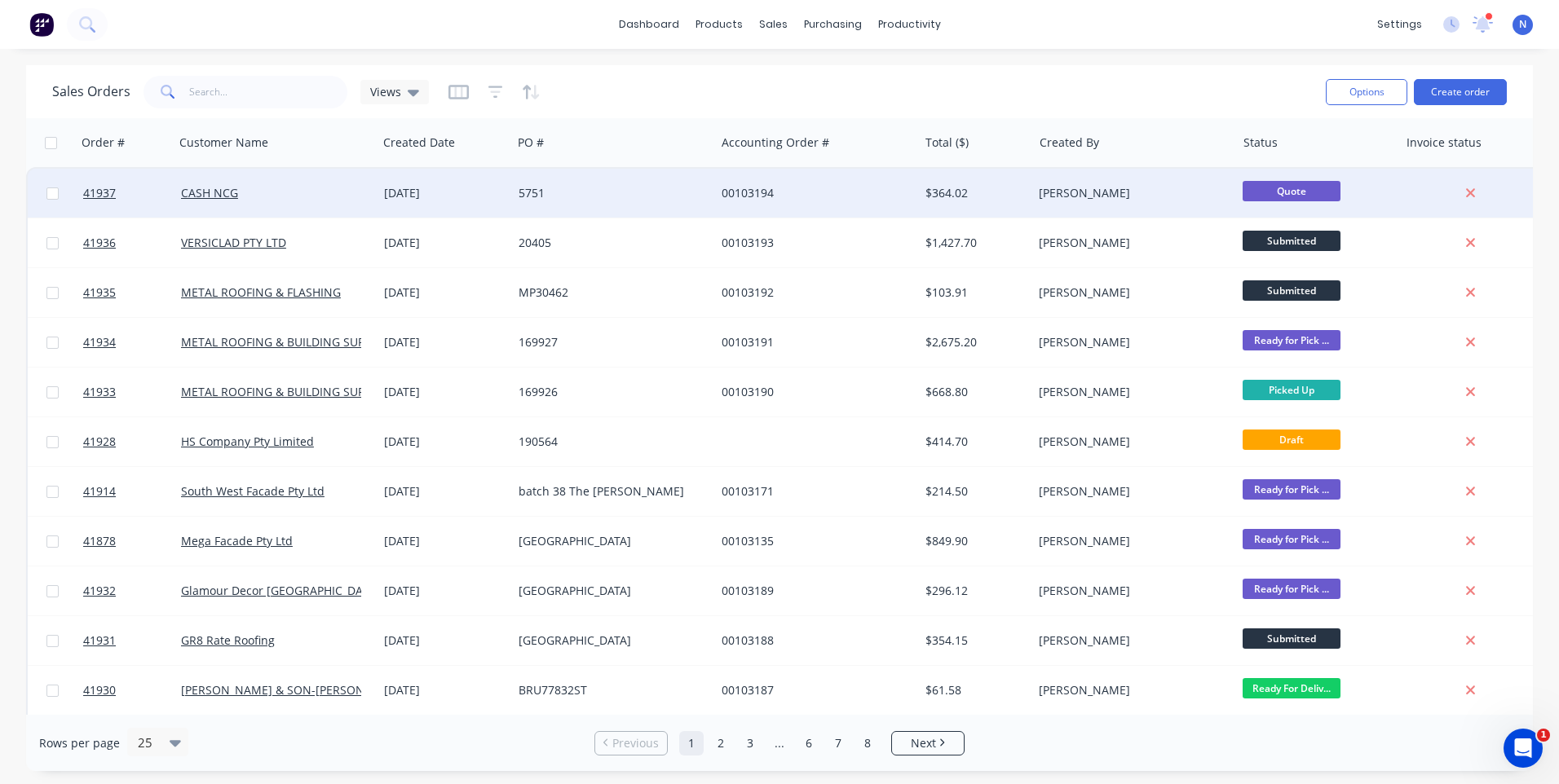
click at [479, 198] on div "[DATE]" at bounding box center [445, 193] width 121 height 16
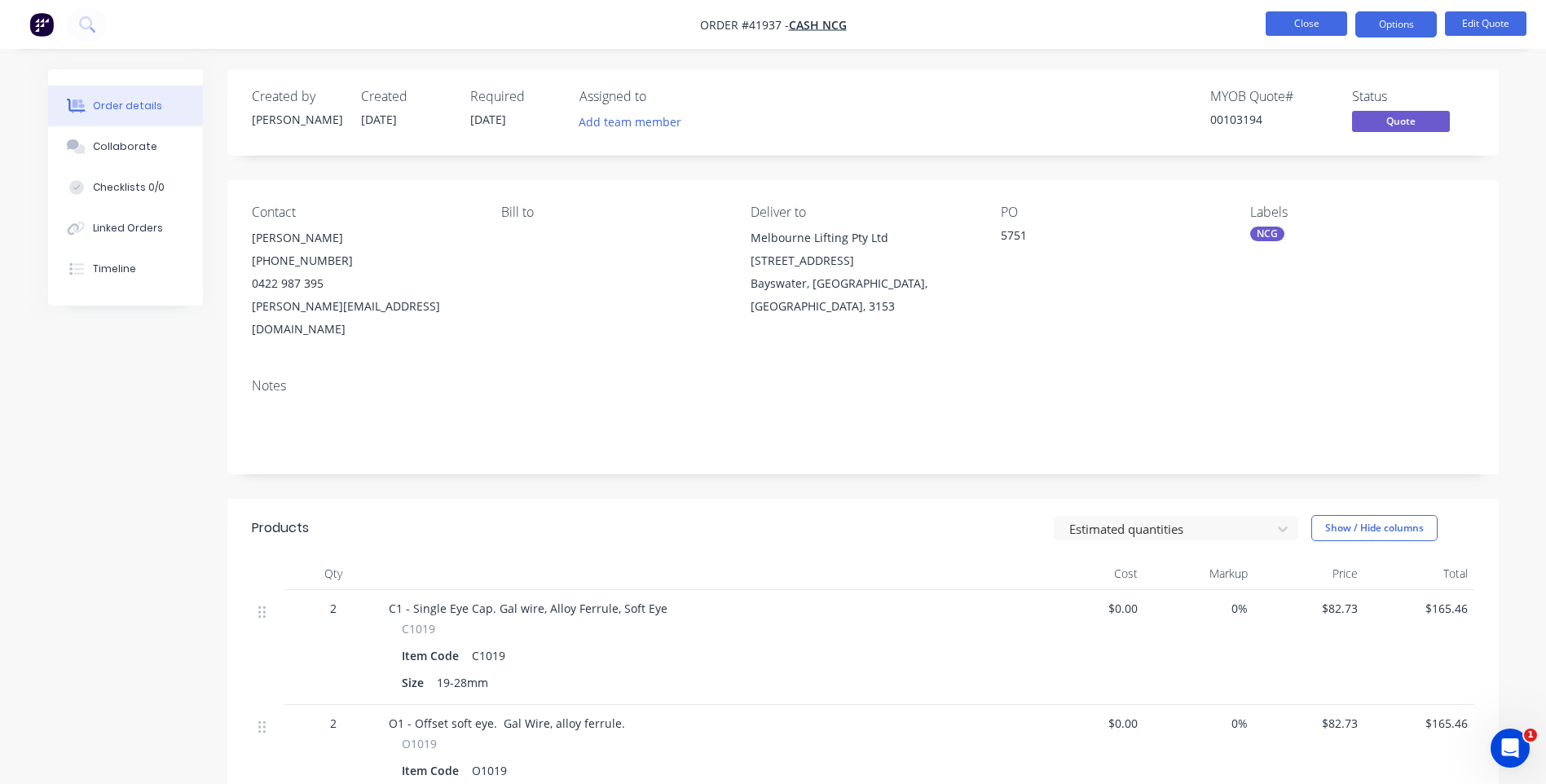
click at [1297, 28] on button "Close" at bounding box center [1306, 23] width 81 height 24
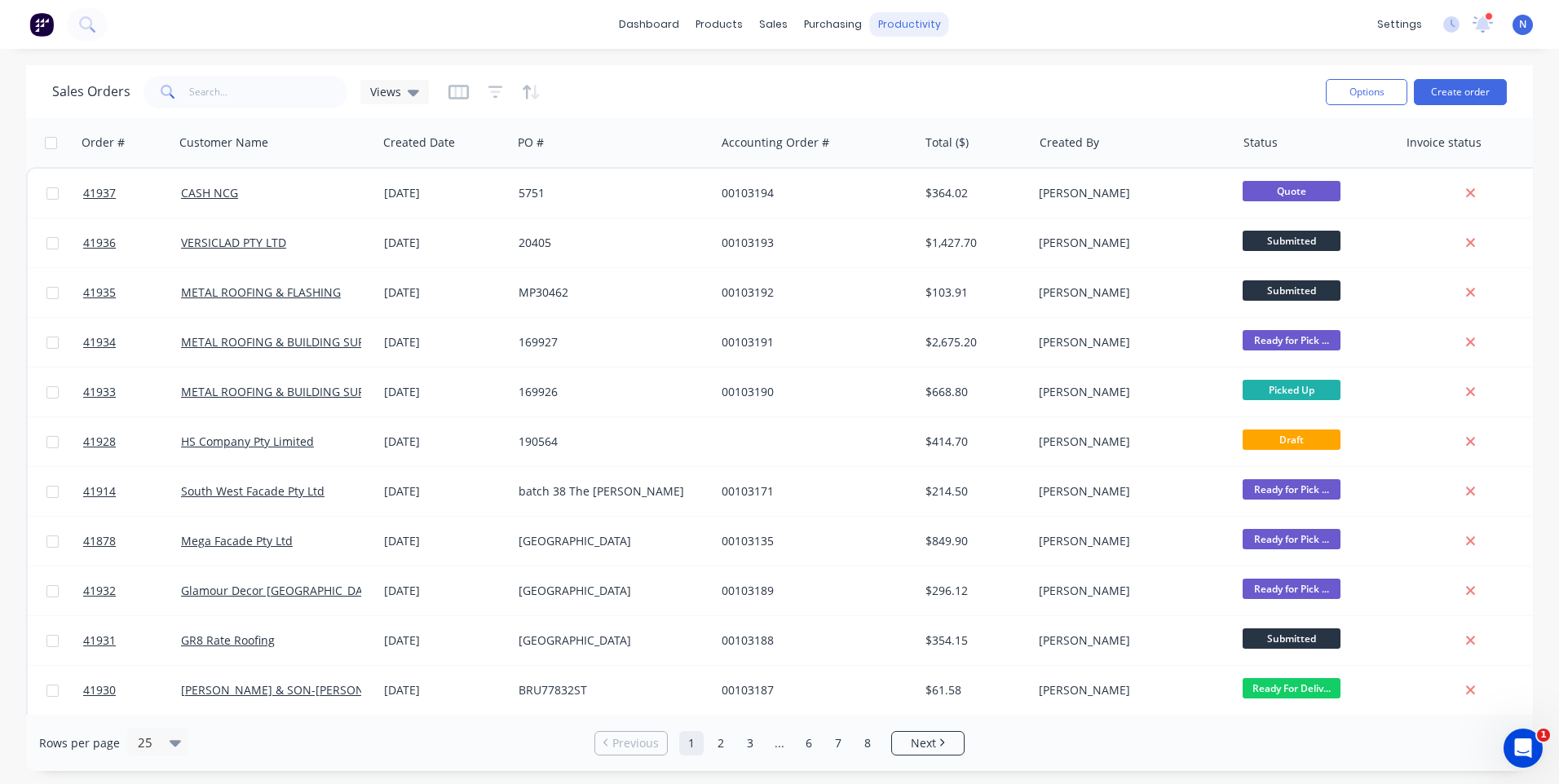
click at [909, 29] on div "productivity" at bounding box center [909, 24] width 79 height 24
click at [956, 81] on div "Workflow" at bounding box center [938, 78] width 49 height 14
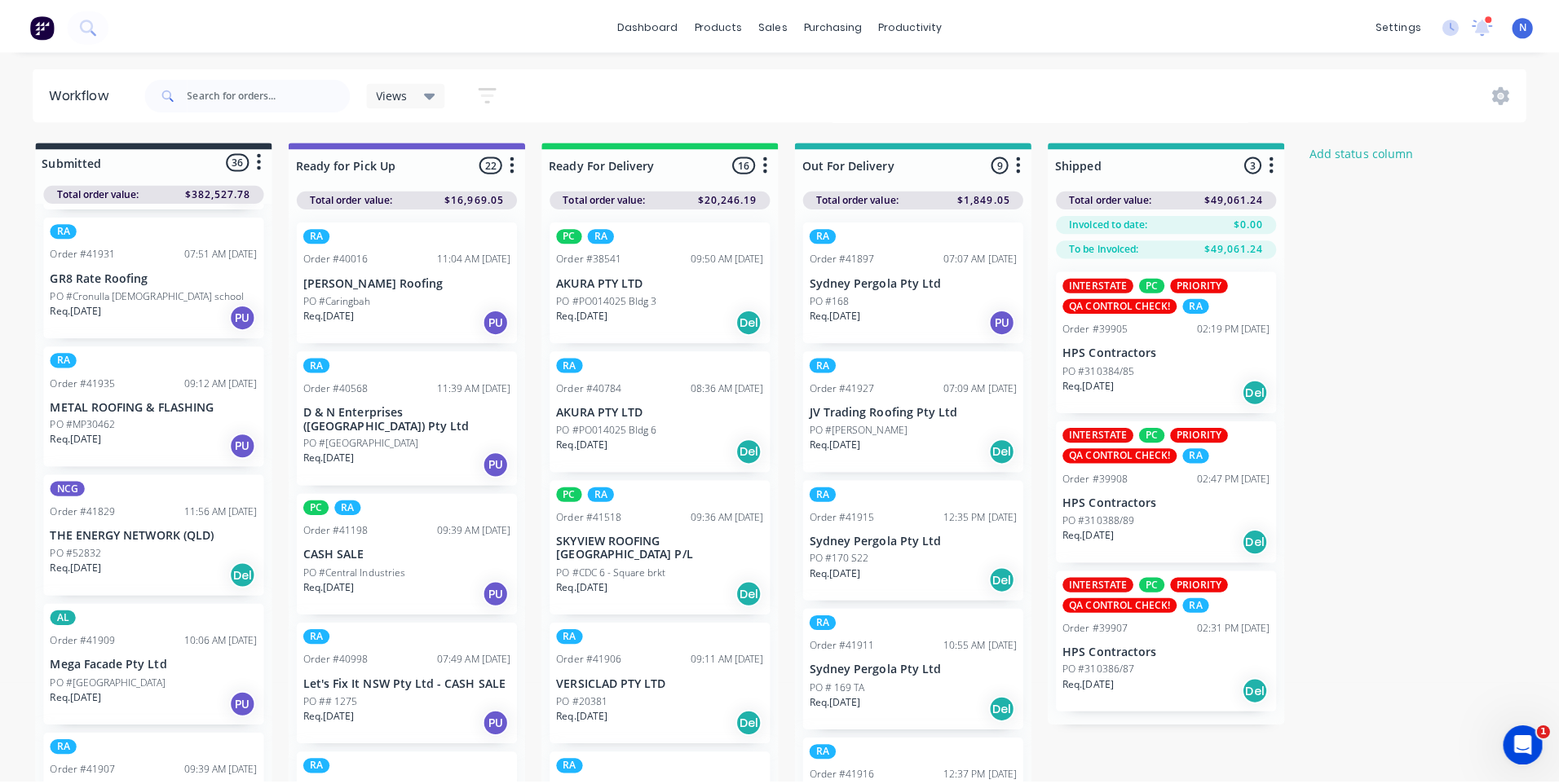
scroll to position [684, 0]
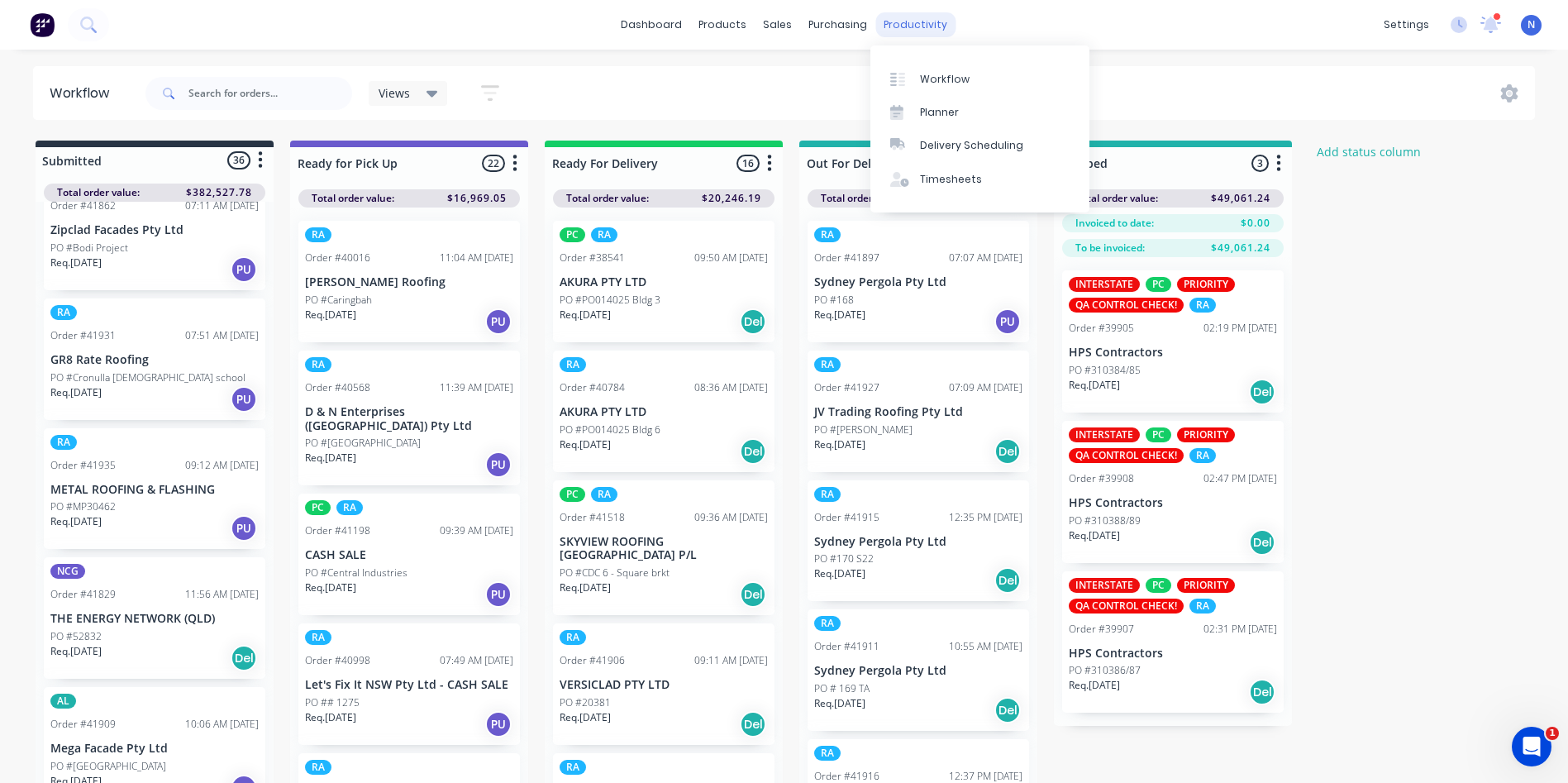
click at [888, 19] on div "productivity" at bounding box center [915, 24] width 80 height 24
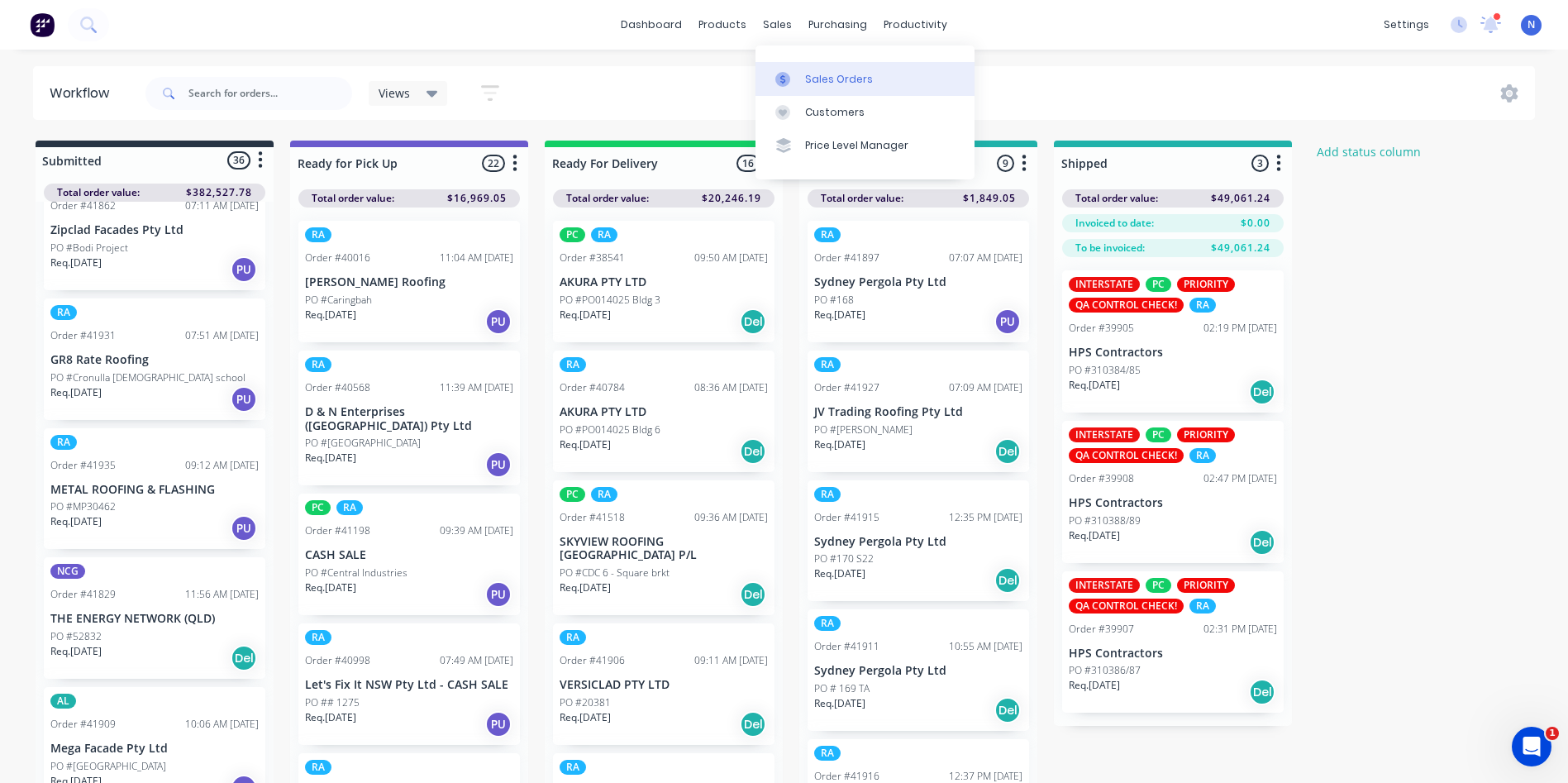
click at [812, 70] on link "Sales Orders" at bounding box center [865, 79] width 219 height 33
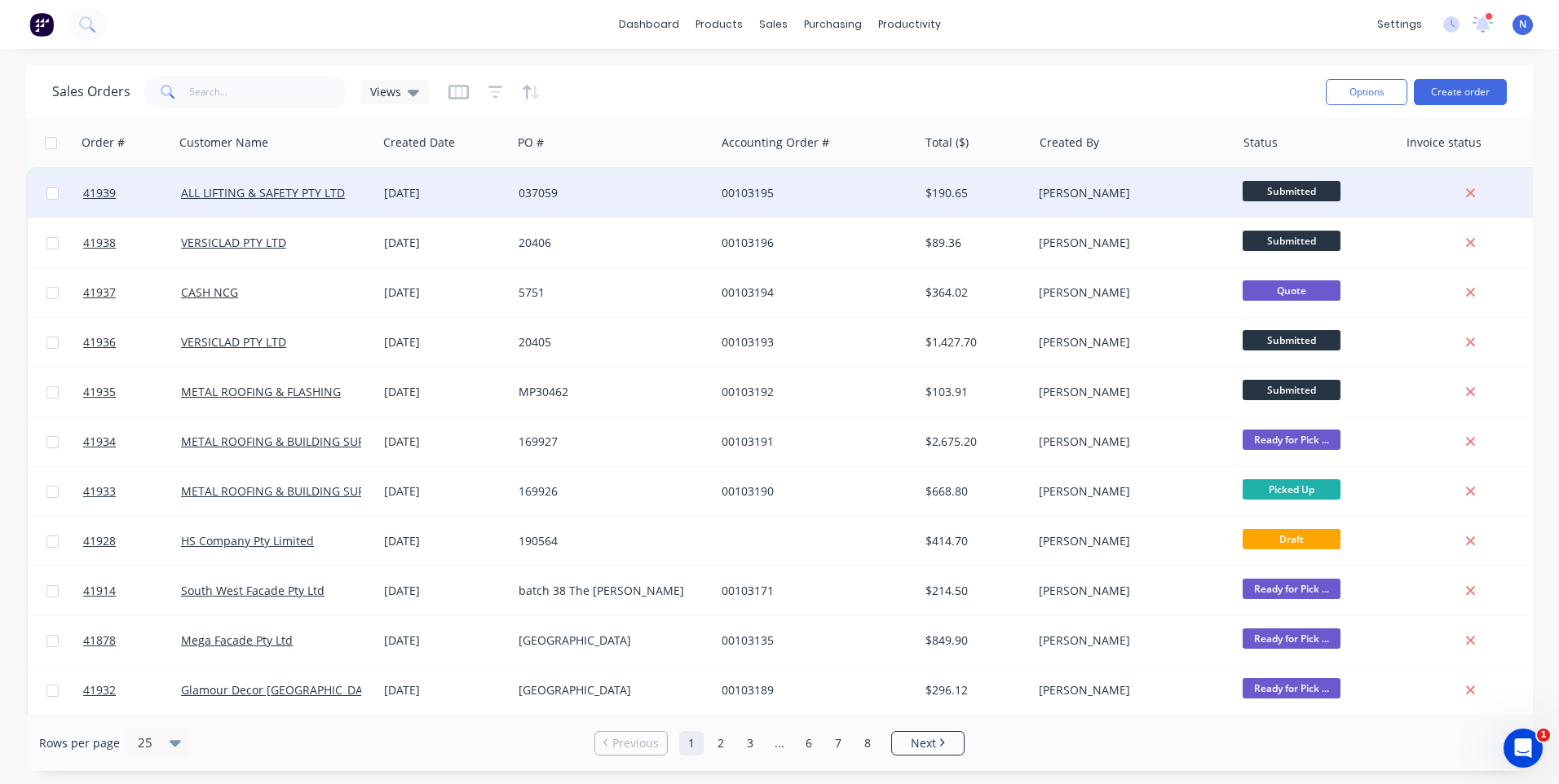
click at [689, 194] on div "037059" at bounding box center [609, 193] width 181 height 16
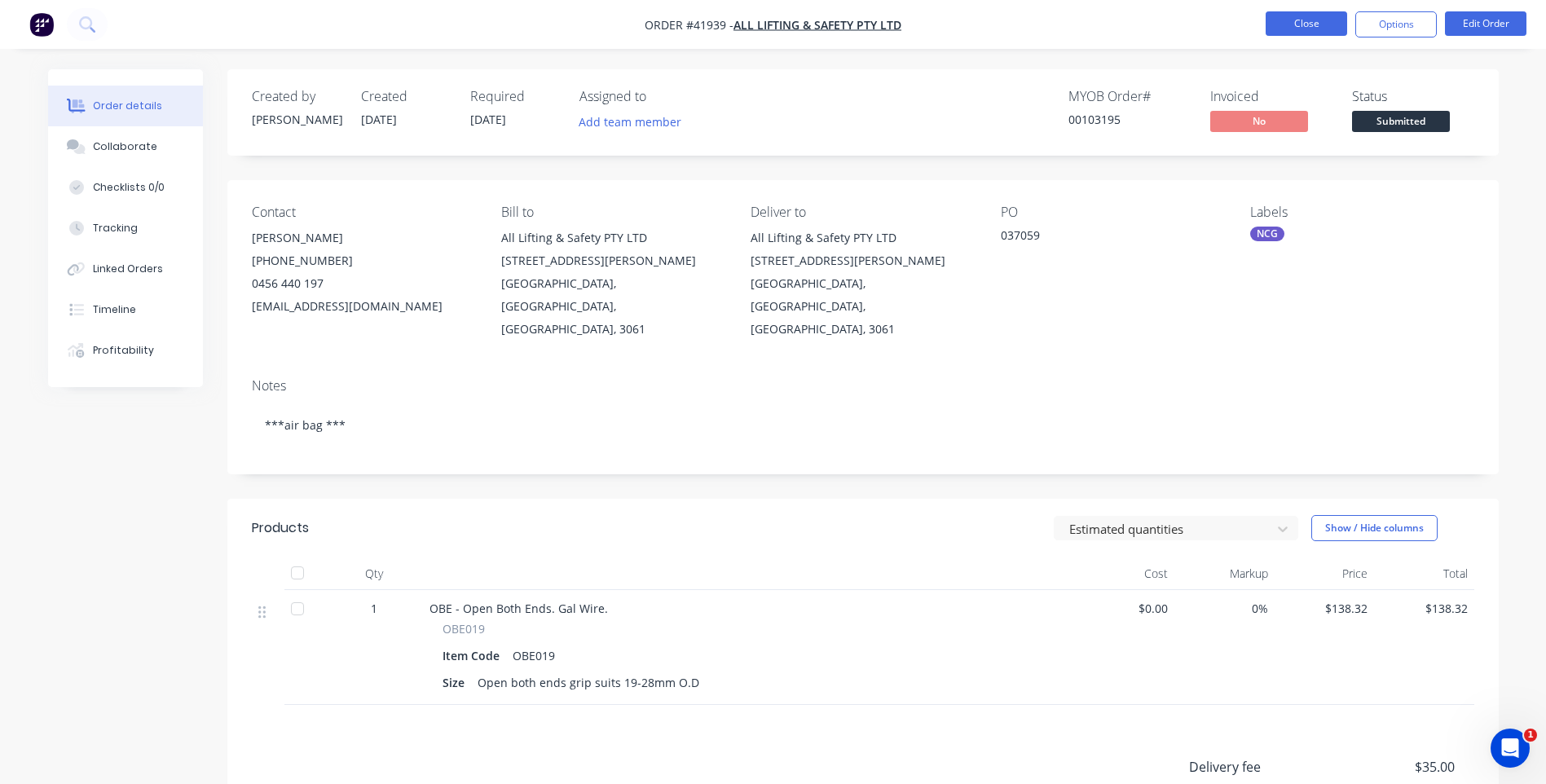
click at [1296, 33] on button "Close" at bounding box center [1306, 23] width 81 height 24
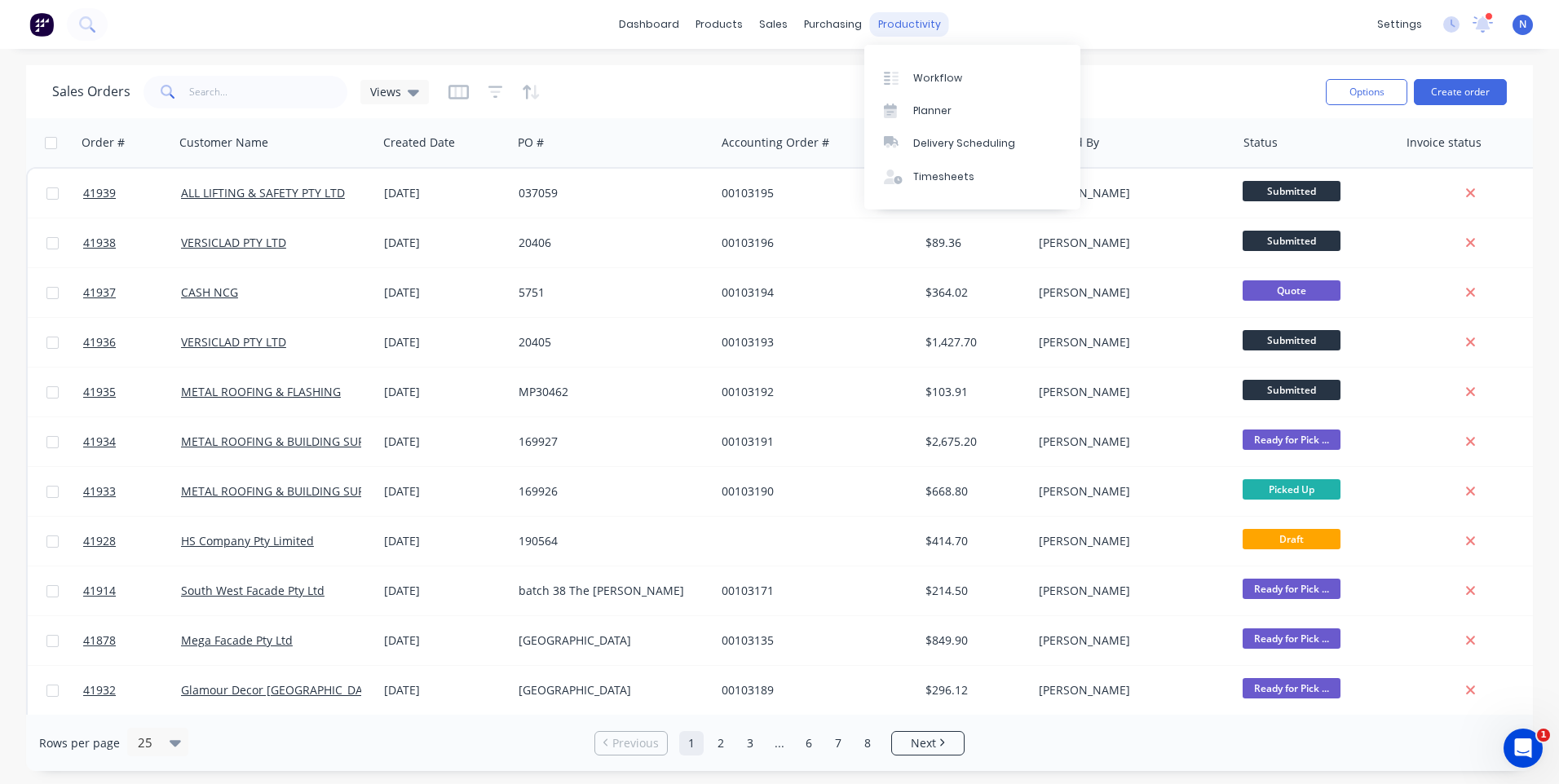
click at [923, 25] on div "productivity" at bounding box center [909, 24] width 79 height 24
click at [937, 82] on div "Workflow" at bounding box center [938, 78] width 49 height 14
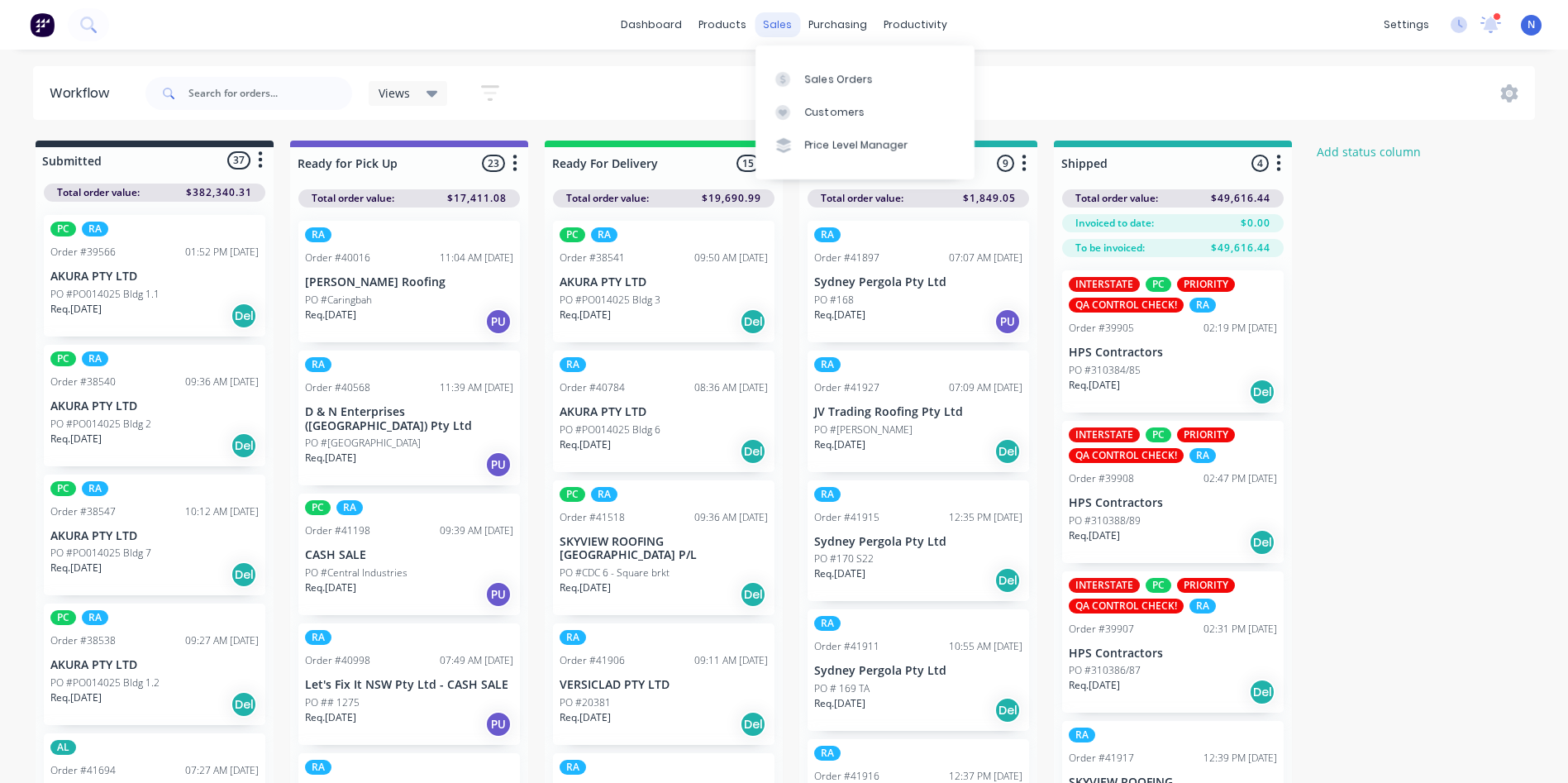
click at [769, 34] on div "sales" at bounding box center [777, 24] width 45 height 24
click at [799, 68] on link "Sales Orders" at bounding box center [865, 79] width 219 height 33
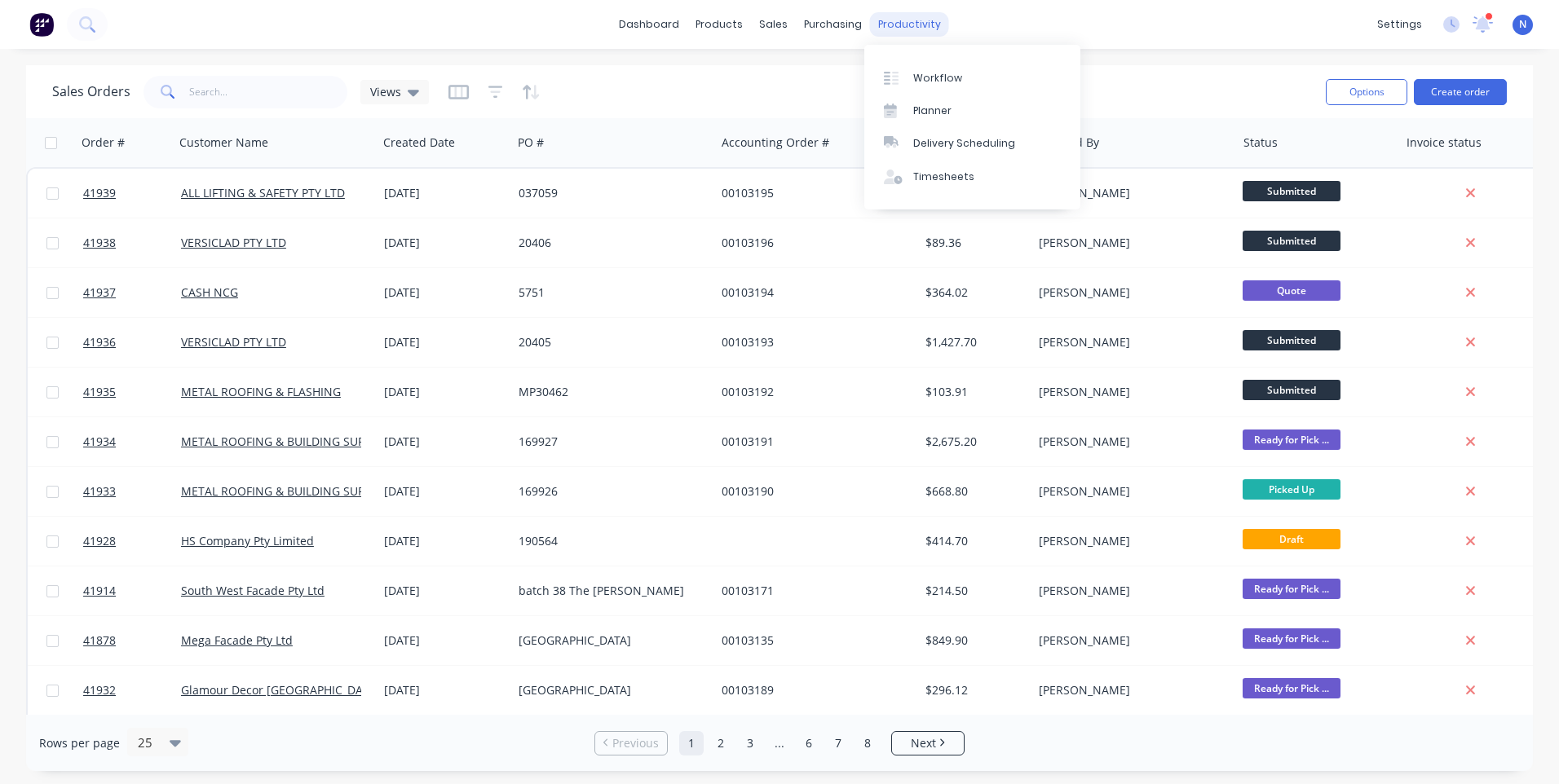
click at [922, 29] on div "productivity" at bounding box center [909, 24] width 79 height 24
click at [945, 87] on link "Workflow" at bounding box center [972, 78] width 216 height 33
